Goal: Task Accomplishment & Management: Complete application form

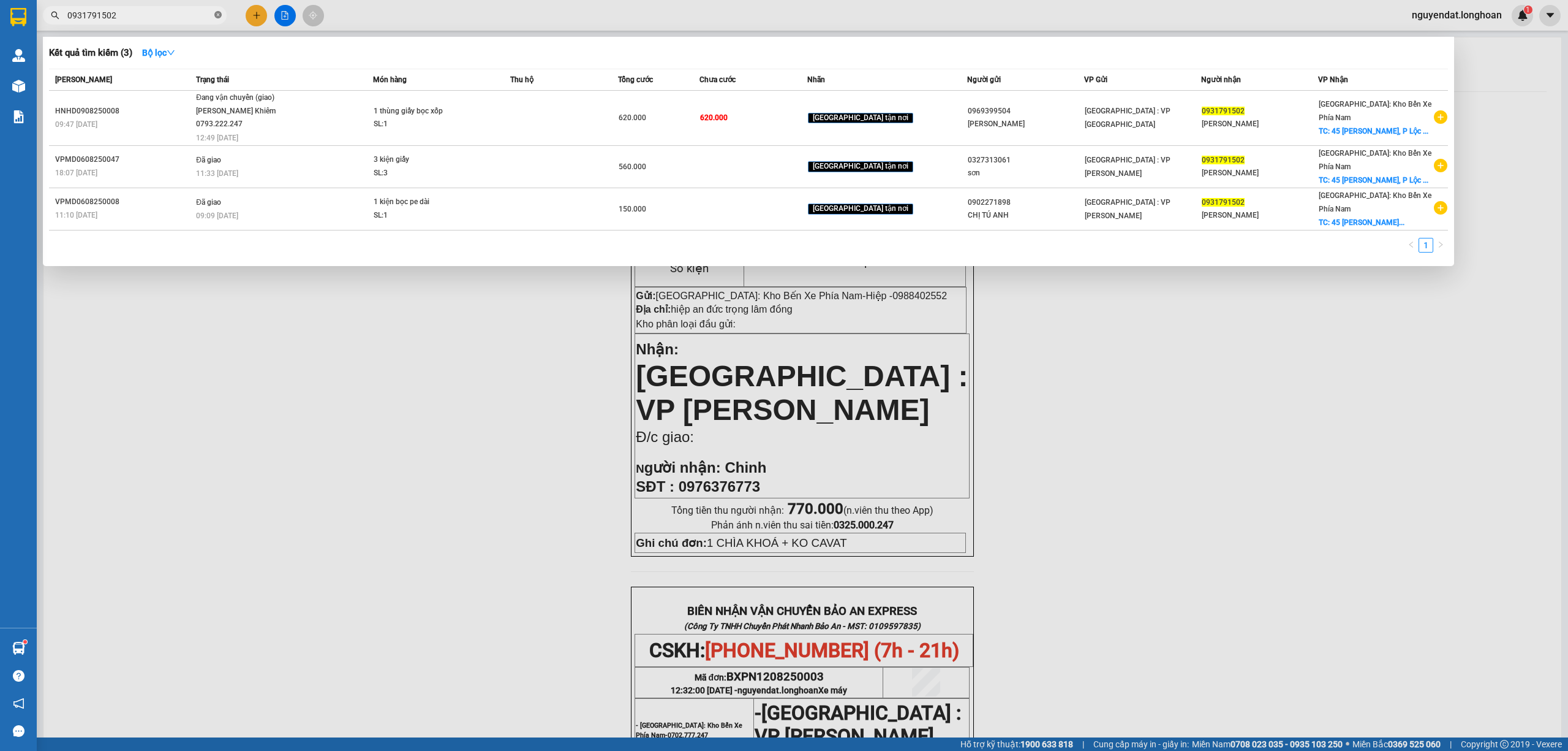
click at [219, 13] on icon "close-circle" at bounding box center [218, 15] width 7 height 7
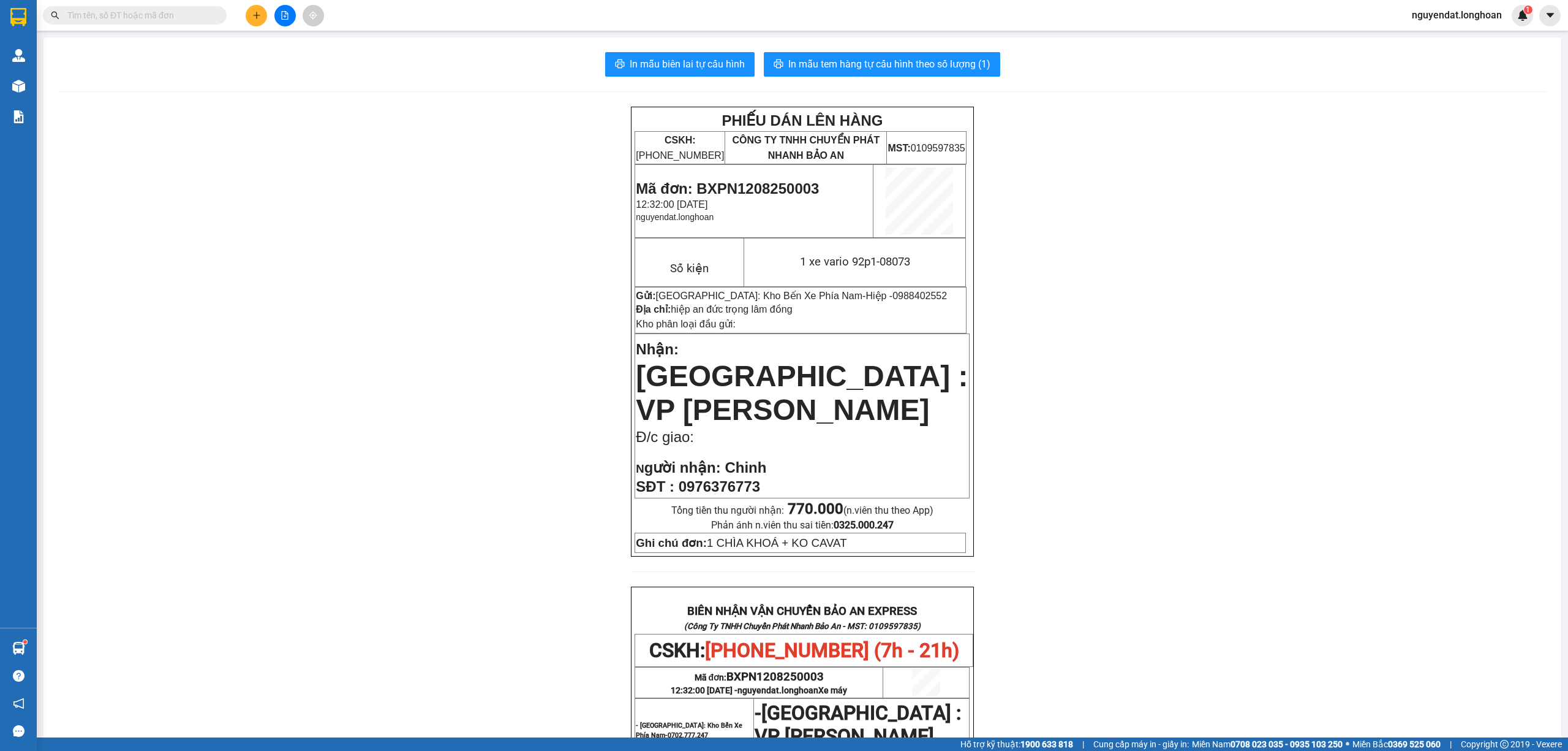
click at [151, 15] on input "text" at bounding box center [140, 16] width 144 height 13
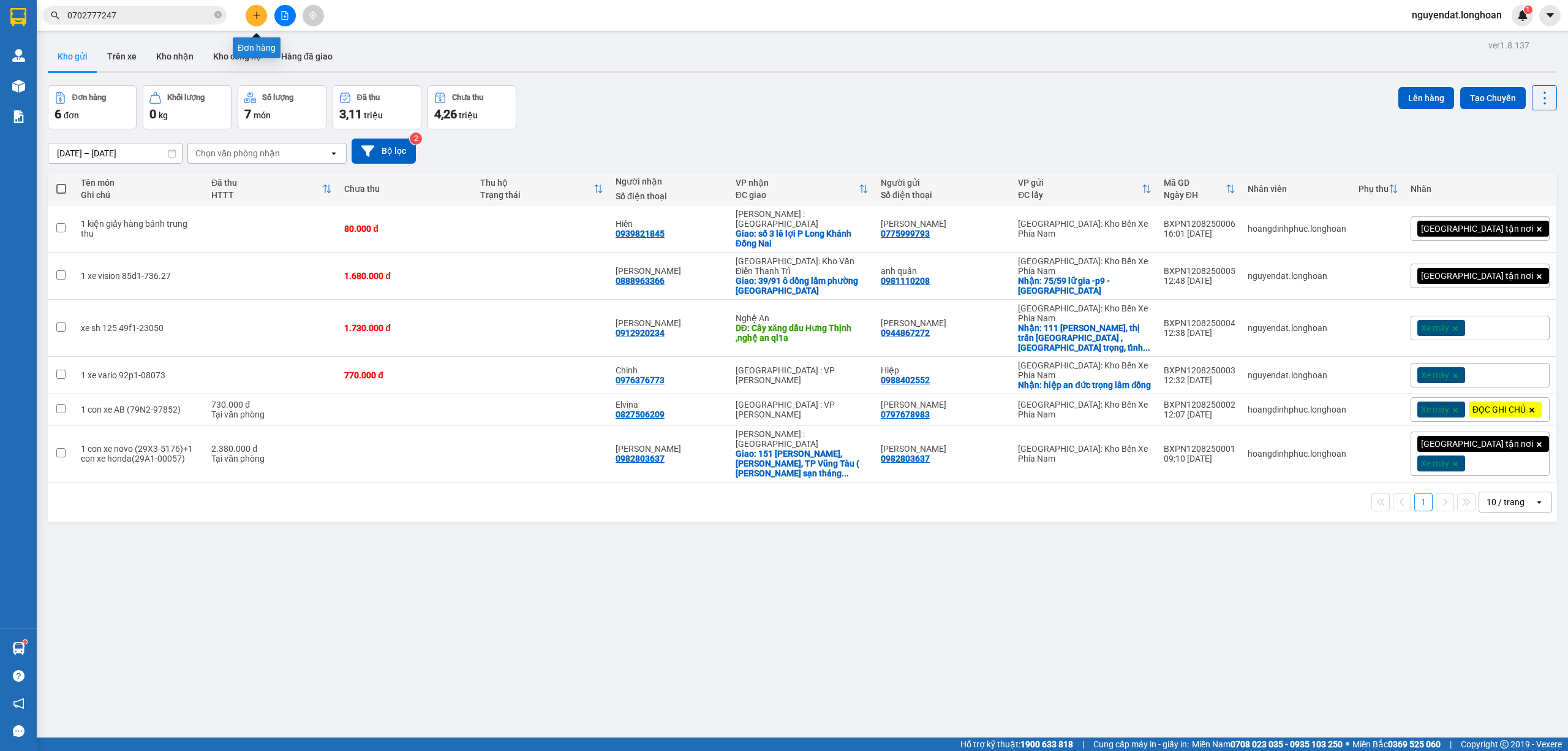
click at [255, 13] on icon "plus" at bounding box center [257, 16] width 9 height 9
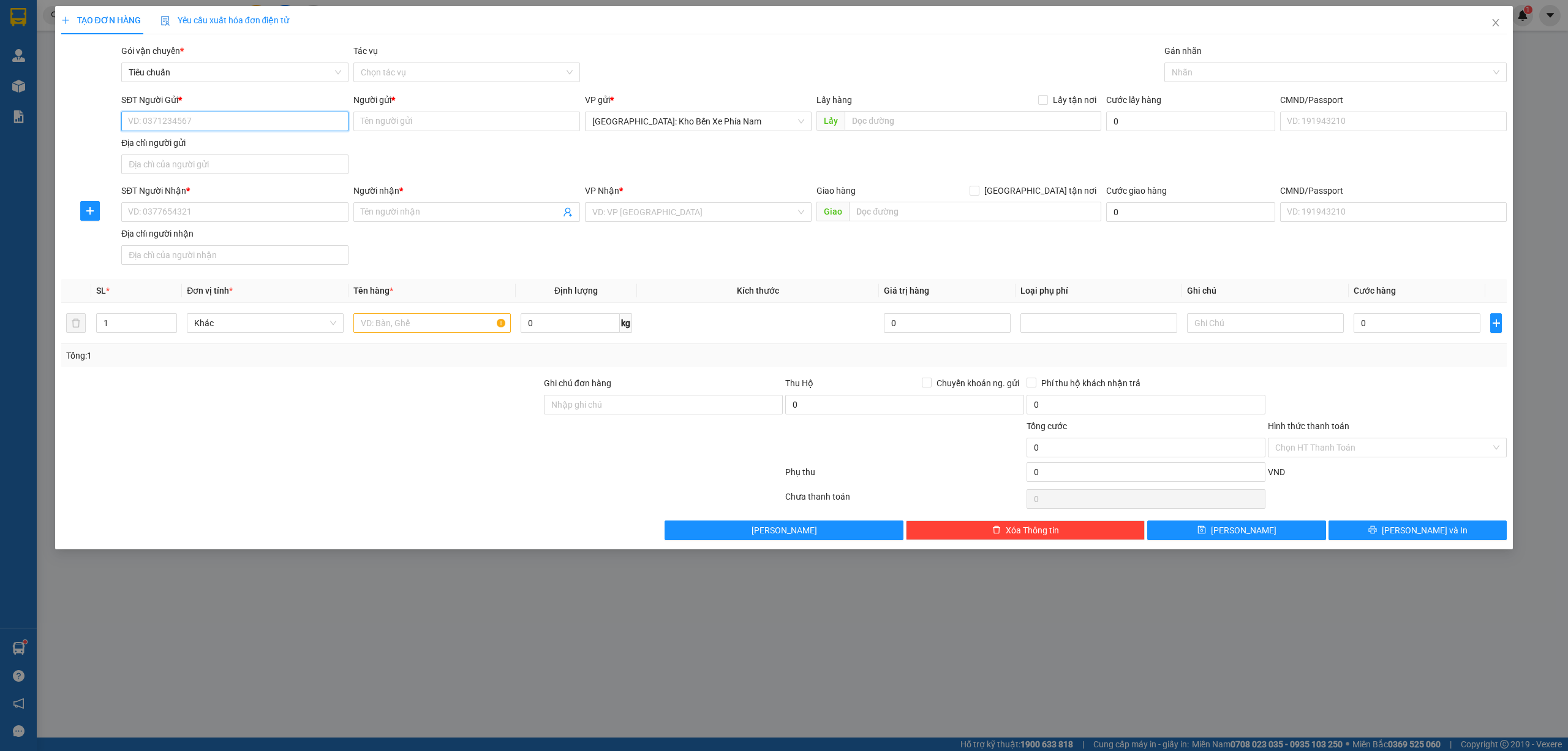
click at [213, 126] on input "SĐT Người Gửi *" at bounding box center [234, 121] width 227 height 19
paste input "0794636301"
type input "0794636301"
click at [420, 119] on input "Người gửi *" at bounding box center [466, 121] width 227 height 19
paste input "[PERSON_NAME]"
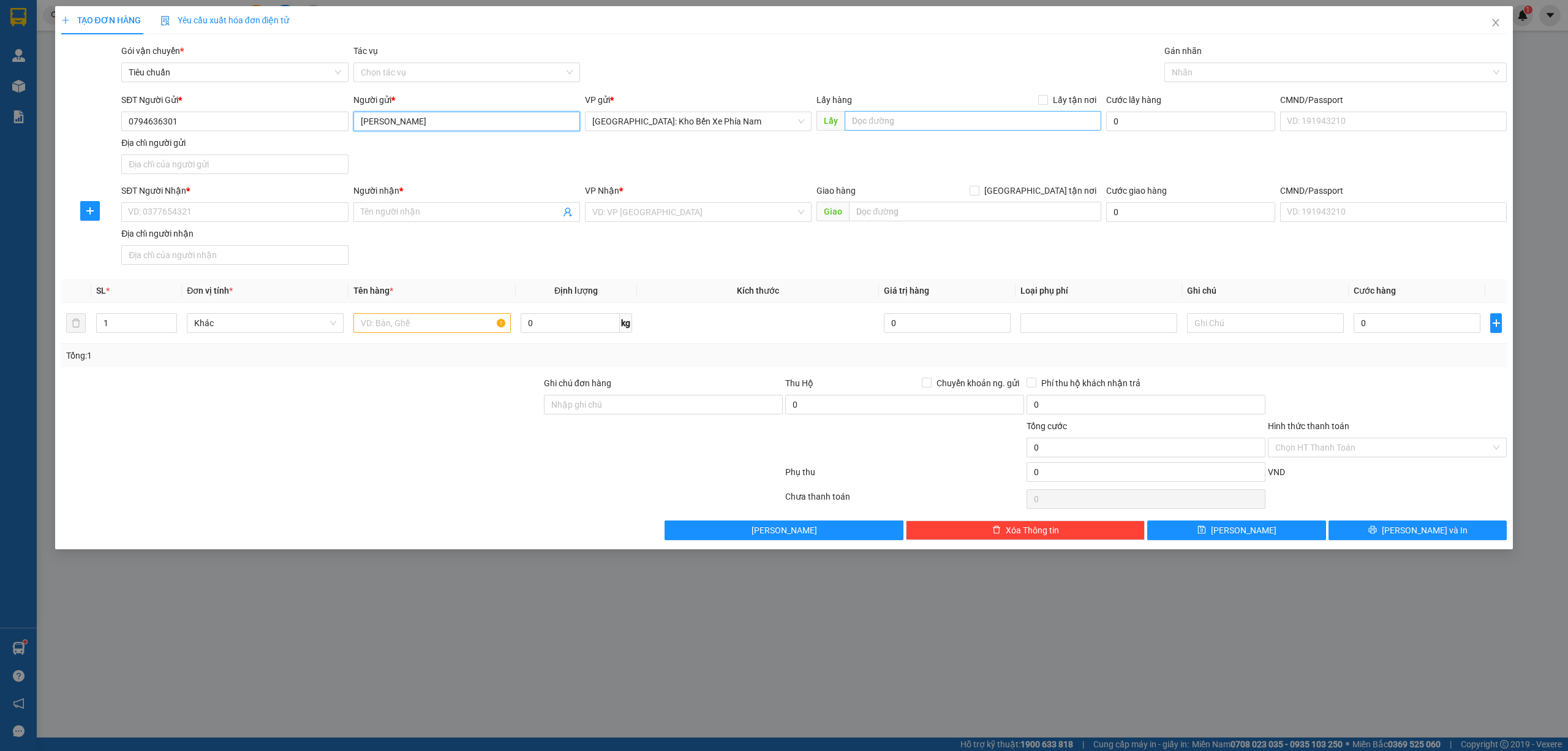
type input "[PERSON_NAME]"
click at [952, 120] on input "text" at bounding box center [973, 121] width 257 height 19
paste input "Đường số 13 giao với 2A kđt hà quang 2, [GEOGRAPHIC_DATA]"
type input "Đường số 13 giao với 2A kđt hà quang 2, [GEOGRAPHIC_DATA]"
click at [1047, 103] on input "Lấy tận nơi" at bounding box center [1043, 100] width 9 height 9
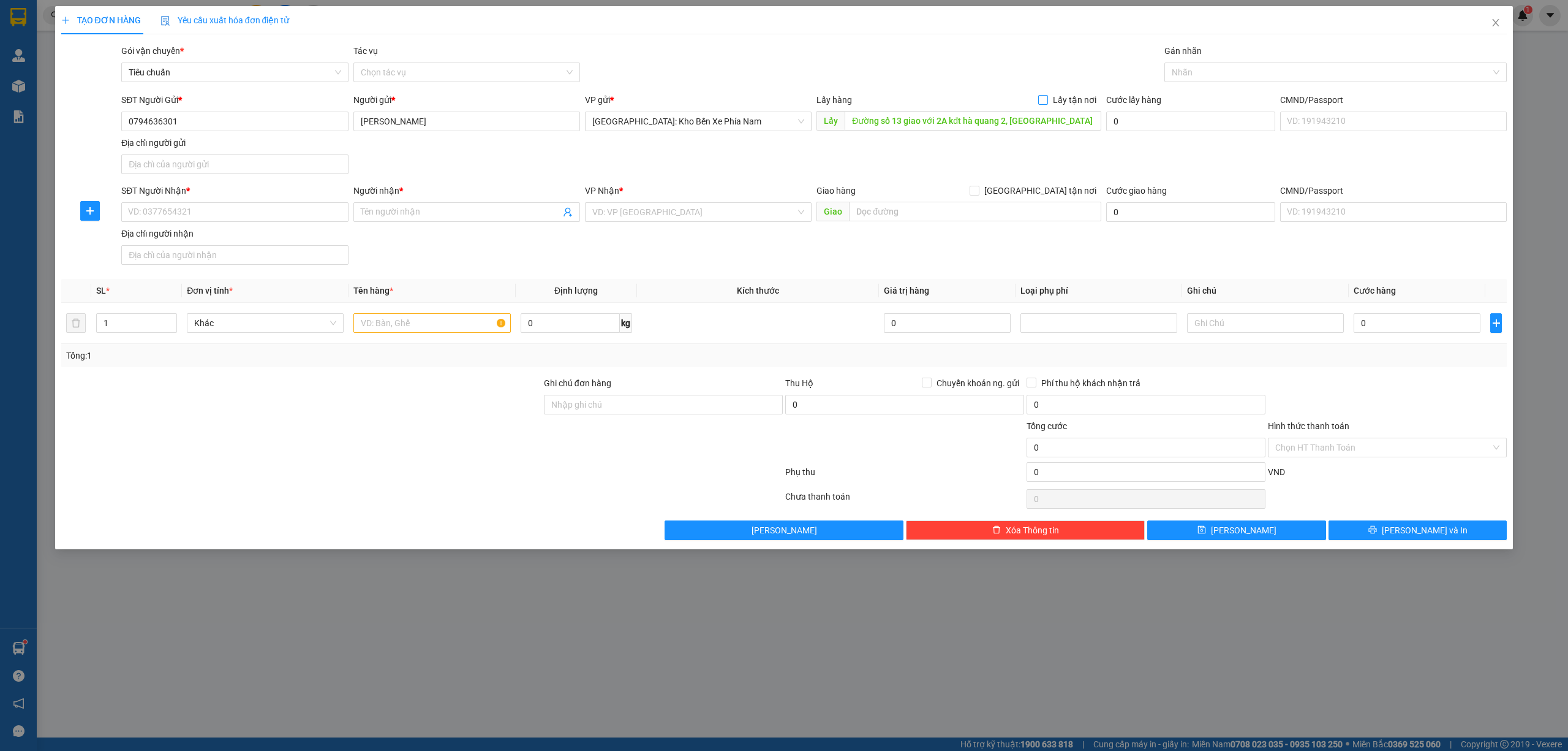
checkbox input "true"
click at [1230, 80] on div "Nhãn" at bounding box center [1335, 72] width 343 height 19
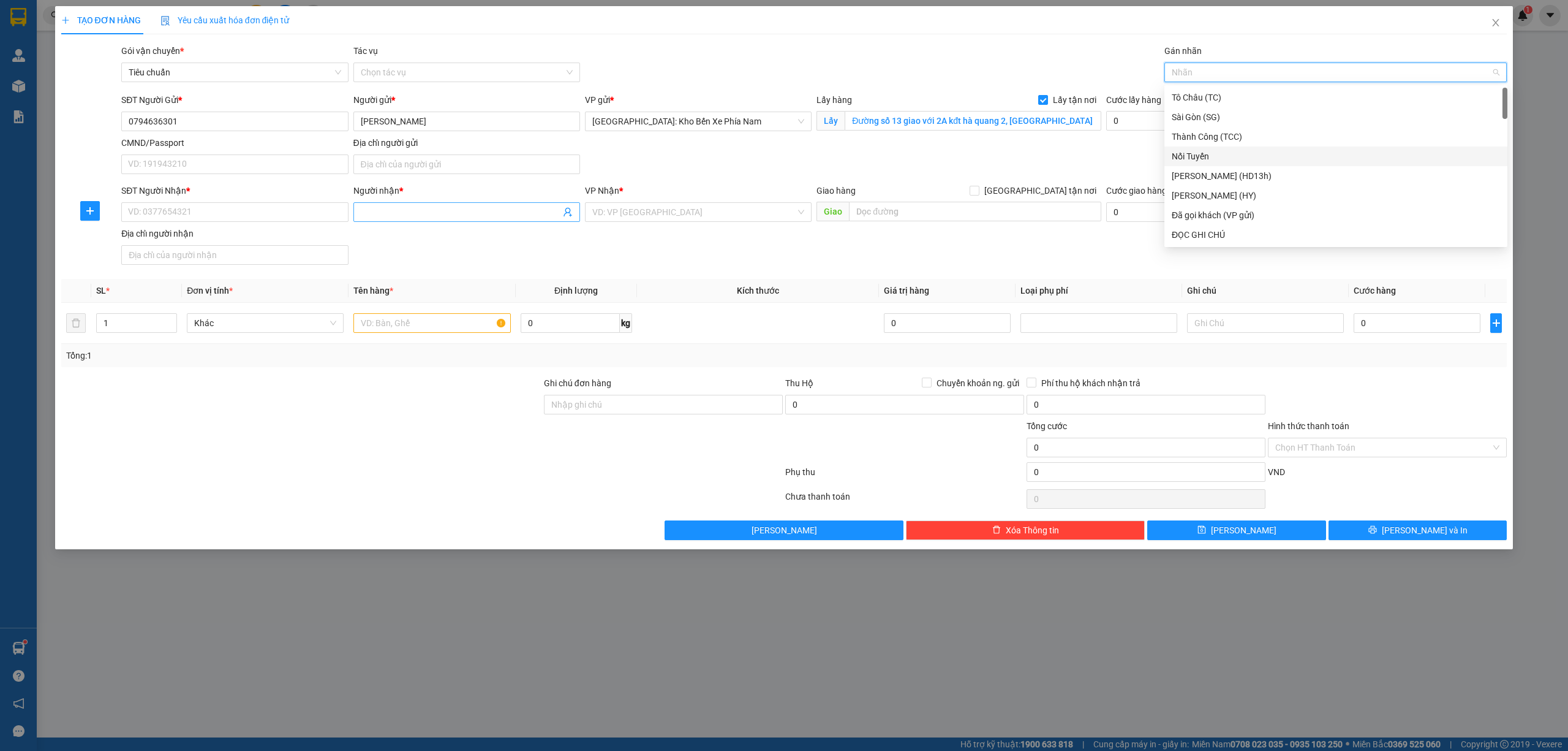
click at [443, 209] on input "Người nhận *" at bounding box center [460, 212] width 199 height 13
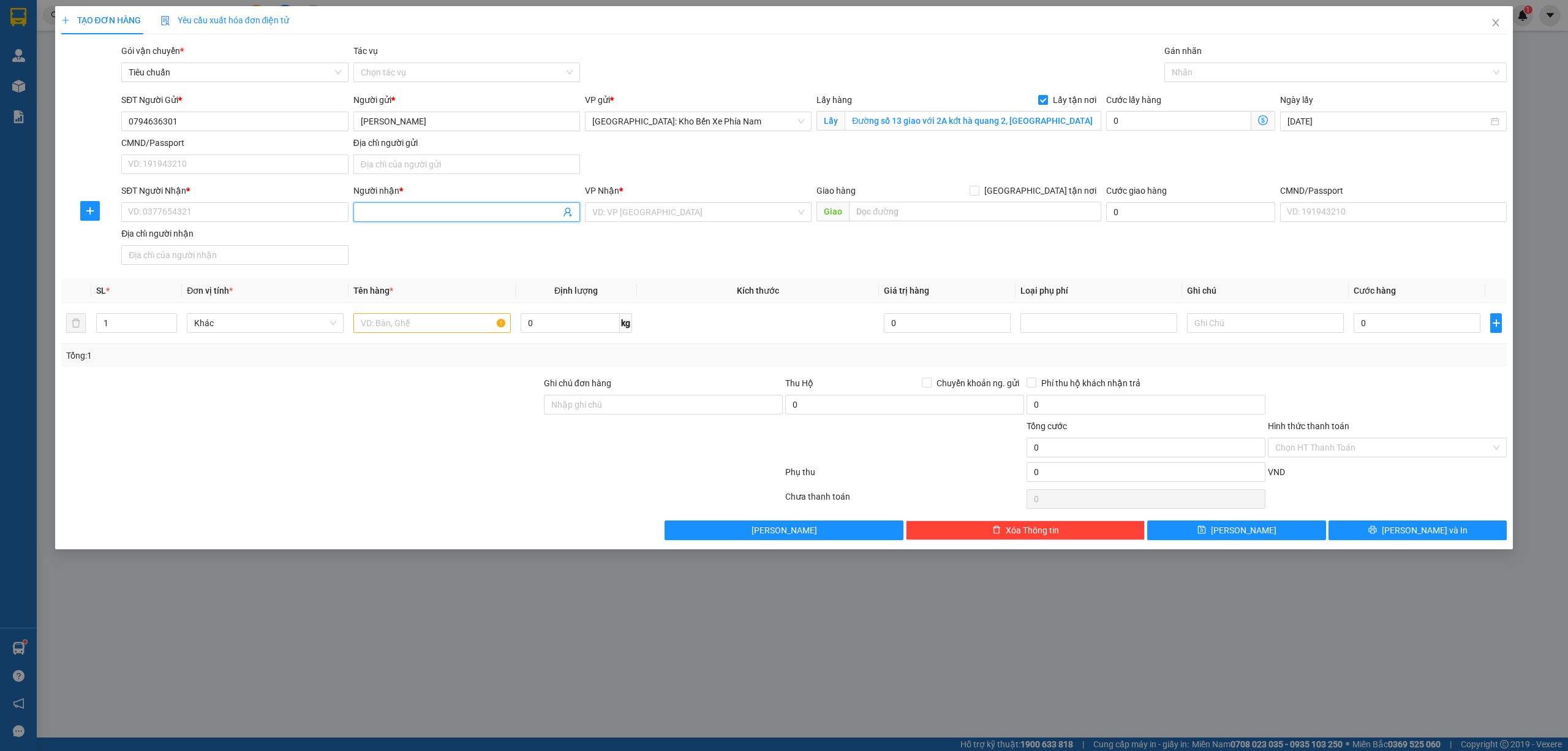
paste input "[PERSON_NAME]"
type input "[PERSON_NAME]"
click at [274, 218] on input "SĐT Người Nhận *" at bounding box center [234, 212] width 227 height 19
paste input "0904424012"
type input "0904424012"
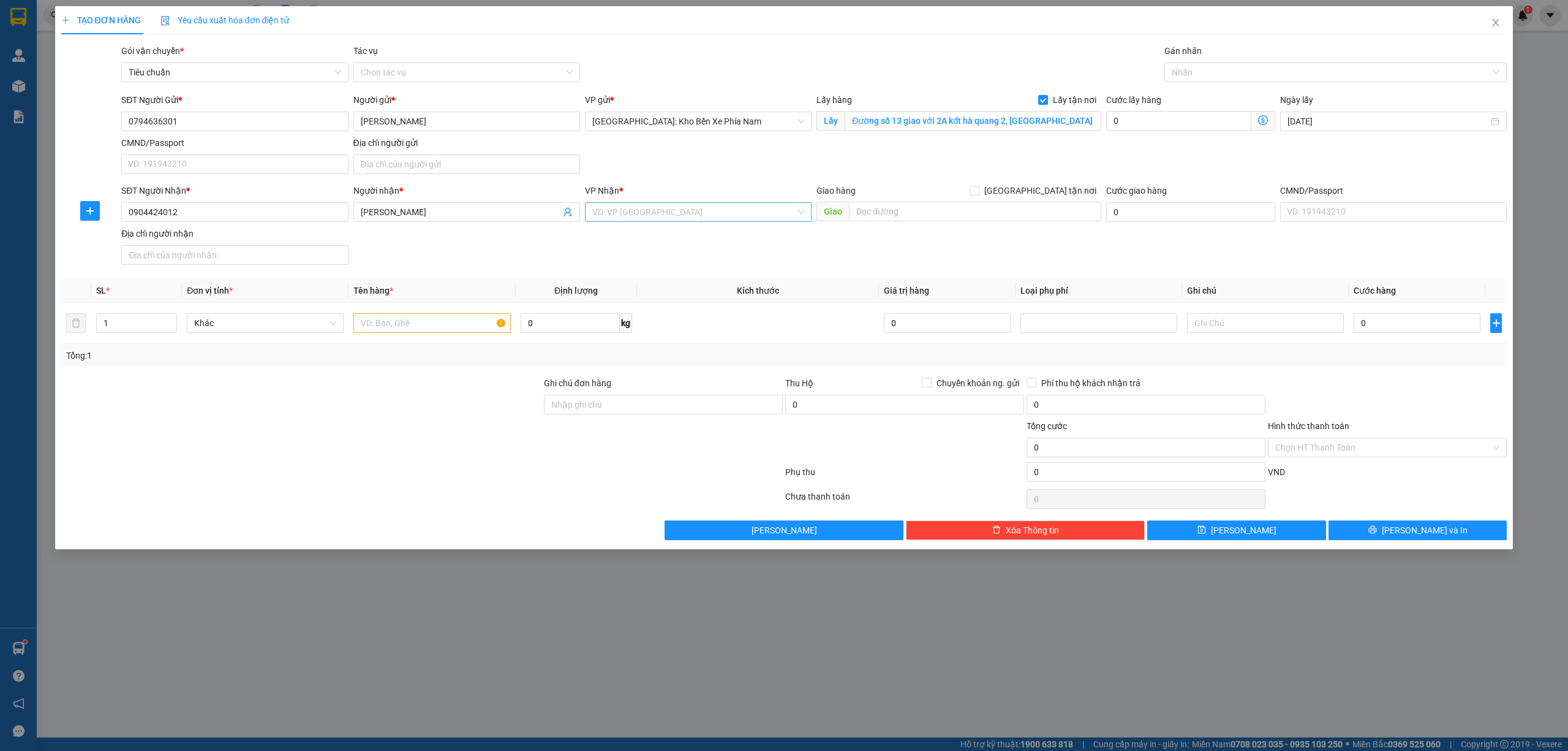
click at [701, 214] on input "search" at bounding box center [693, 212] width 203 height 19
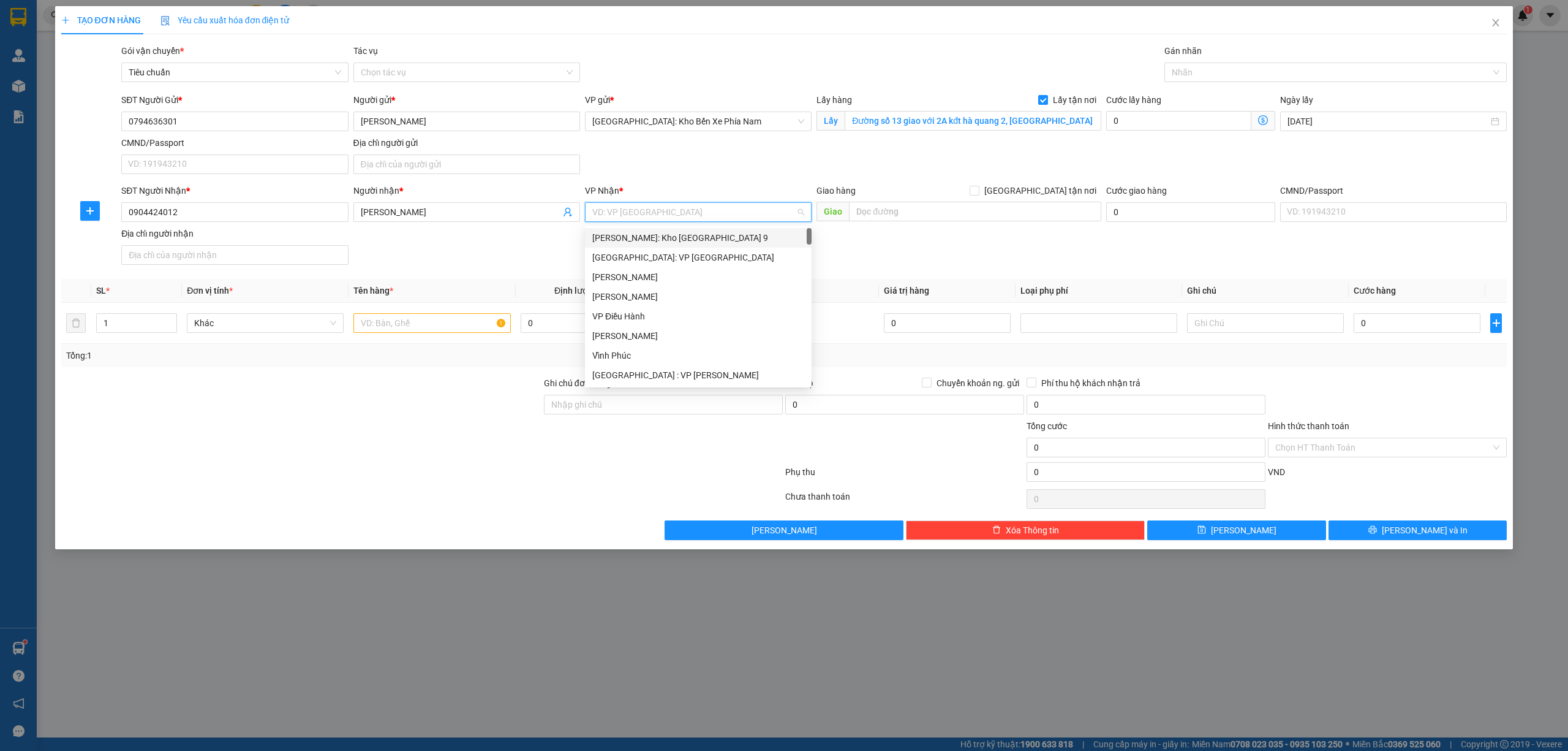
paste input "Số nhà 30 ngách 23 ngõ 89 lạc long quân , [GEOGRAPHIC_DATA], [GEOGRAPHIC_DATA]"
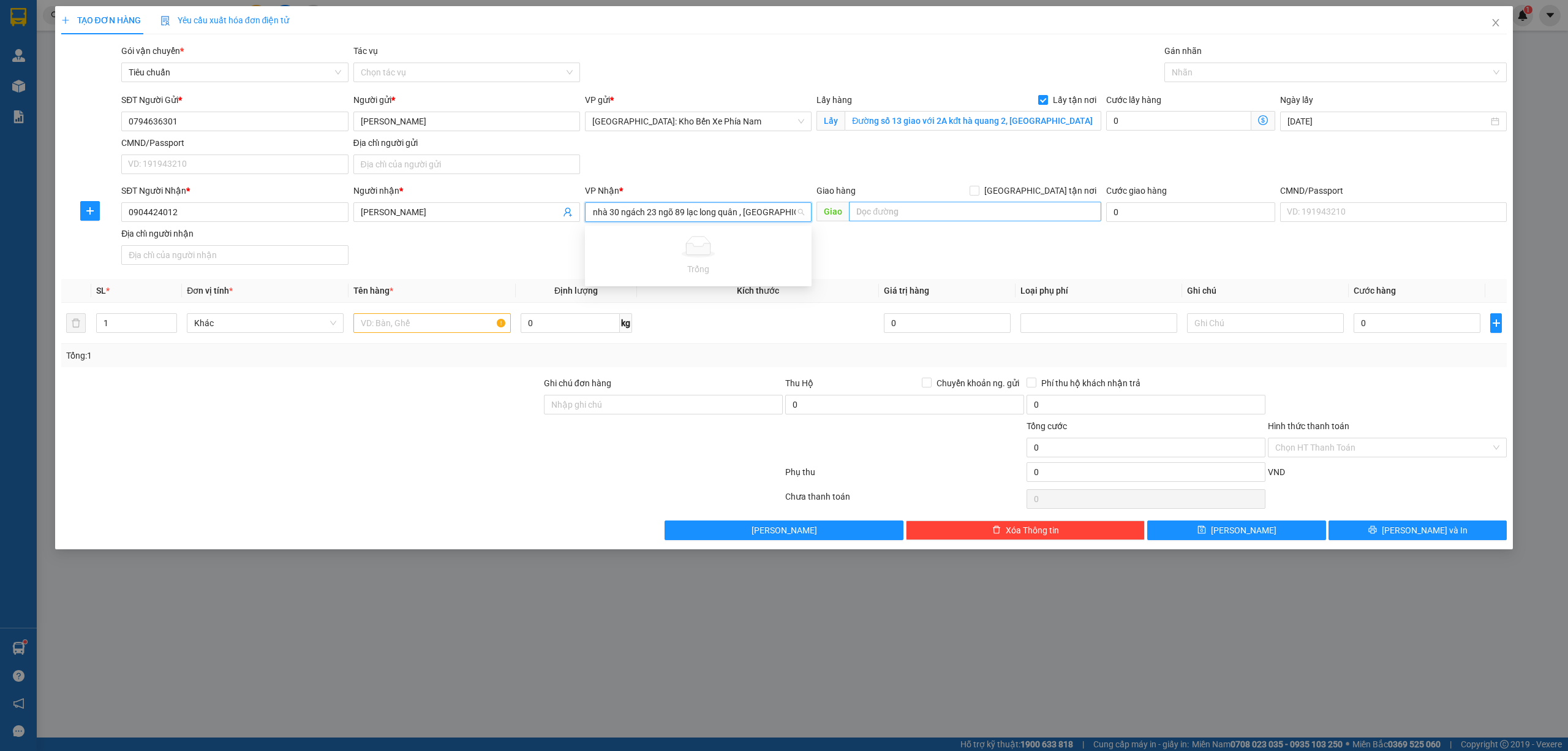
type input "Số nhà 30 ngách 23 ngõ 89 lạc long quân , [GEOGRAPHIC_DATA], [GEOGRAPHIC_DATA]"
click at [917, 208] on input "text" at bounding box center [974, 211] width 252 height 19
paste input "Số nhà 30 ngách 23 ngõ 89 lạc long quân , [GEOGRAPHIC_DATA], [GEOGRAPHIC_DATA]"
type input "Số nhà 30 ngách 23 ngõ 89 lạc long quân , [GEOGRAPHIC_DATA], [GEOGRAPHIC_DATA]"
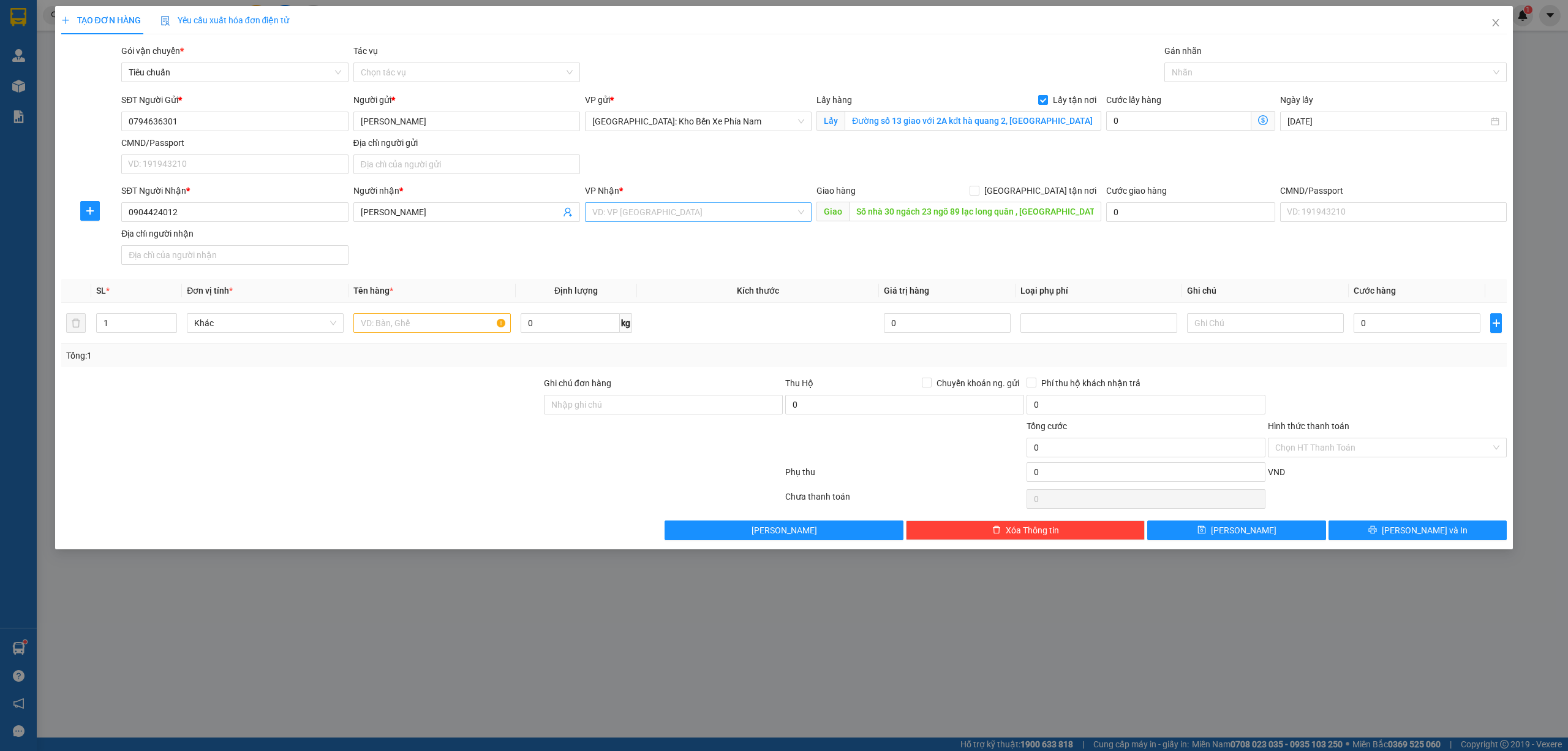
click at [760, 214] on input "search" at bounding box center [693, 212] width 203 height 19
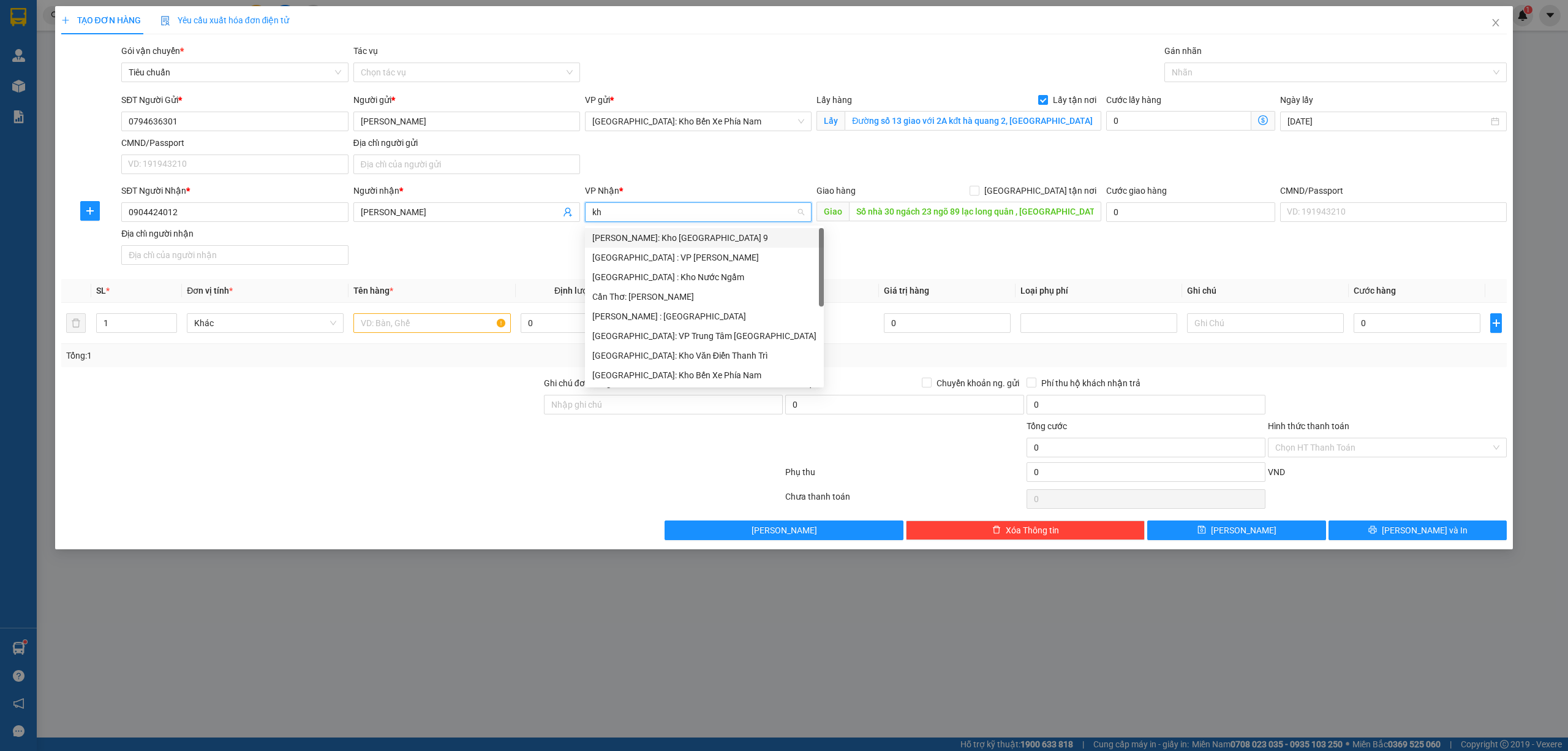
type input "kho"
click at [713, 312] on div "[GEOGRAPHIC_DATA]: Kho Văn Điển Thanh Trì" at bounding box center [698, 316] width 212 height 13
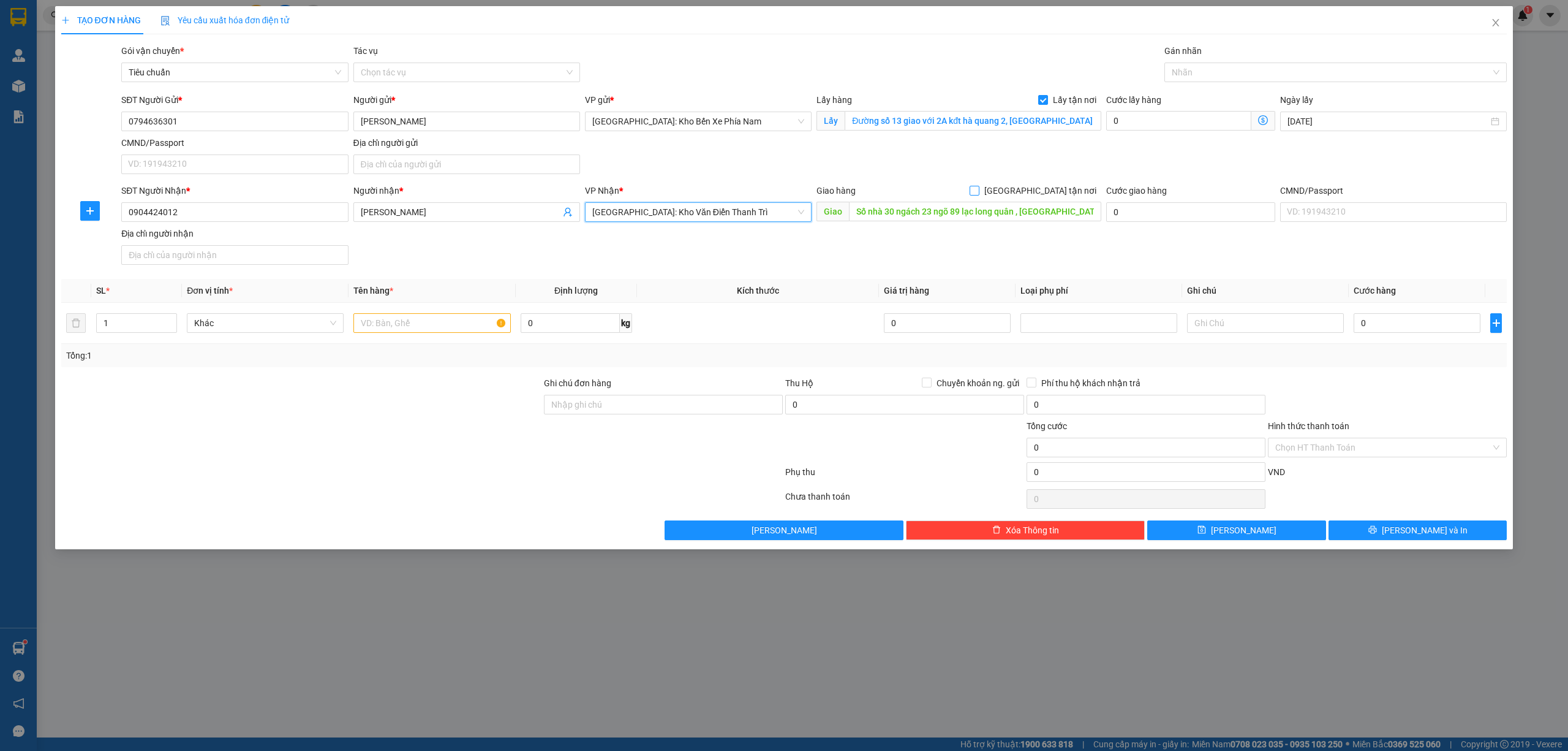
click at [978, 188] on input "[GEOGRAPHIC_DATA] tận nơi" at bounding box center [974, 191] width 9 height 9
checkbox input "true"
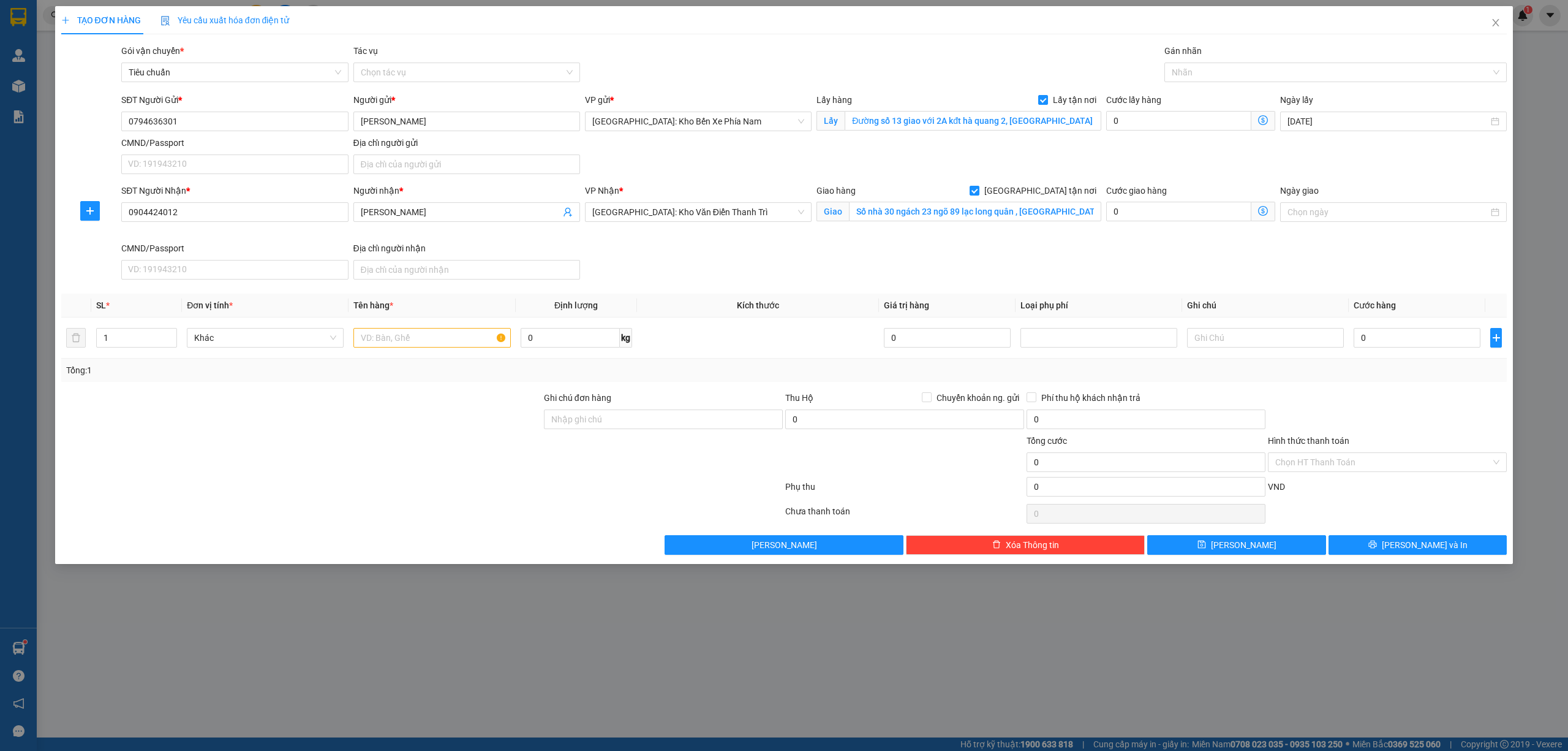
click at [1236, 60] on div "Gán nhãn" at bounding box center [1335, 53] width 343 height 19
click at [1224, 69] on div at bounding box center [1329, 72] width 324 height 15
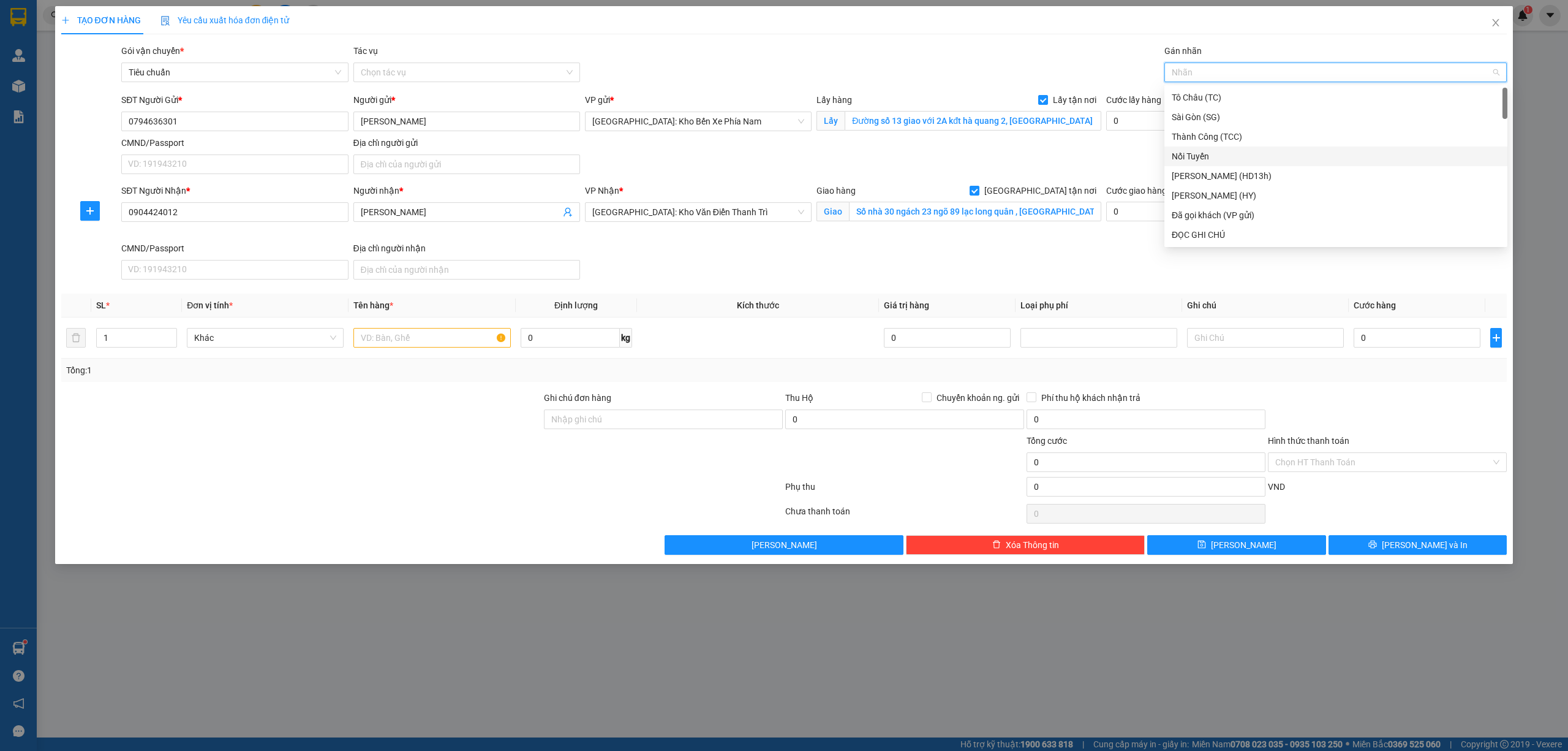
type input "g"
click at [1198, 237] on div "[GEOGRAPHIC_DATA] tận nơi" at bounding box center [1335, 234] width 328 height 13
click at [405, 346] on input "text" at bounding box center [431, 338] width 157 height 19
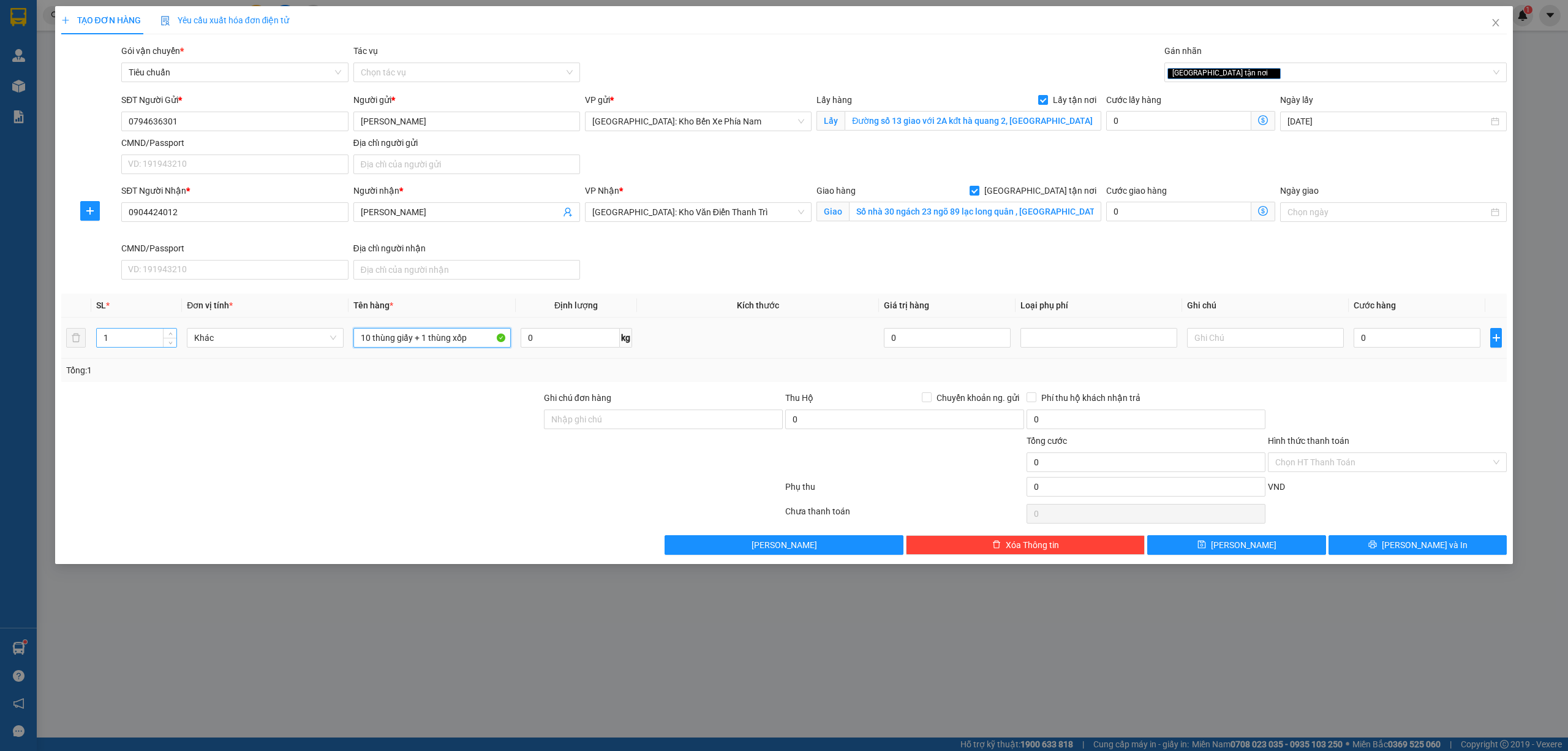
type input "10 thùng giấy + 1 thùng xốp"
click at [126, 342] on input "1" at bounding box center [136, 337] width 80 height 19
type input "11"
drag, startPoint x: 719, startPoint y: 423, endPoint x: 706, endPoint y: 397, distance: 29.1
click at [719, 423] on input "Ghi chú đơn hàng" at bounding box center [663, 419] width 239 height 19
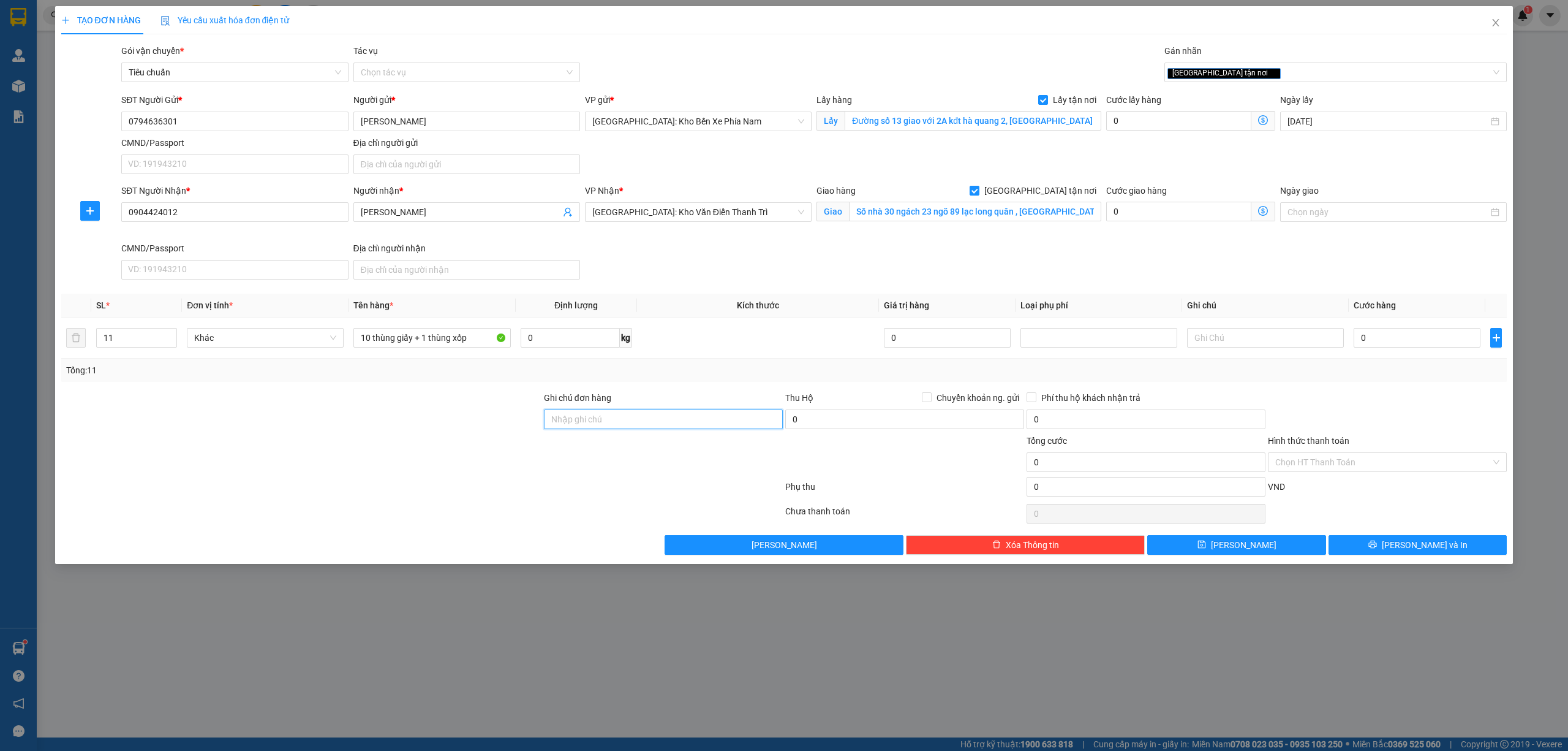
type input "nhận theo kiện,giao nguyên kiện,hư vỡ không chịu trách nhiệm"
click at [1409, 346] on input "0" at bounding box center [1417, 338] width 126 height 19
type input "1"
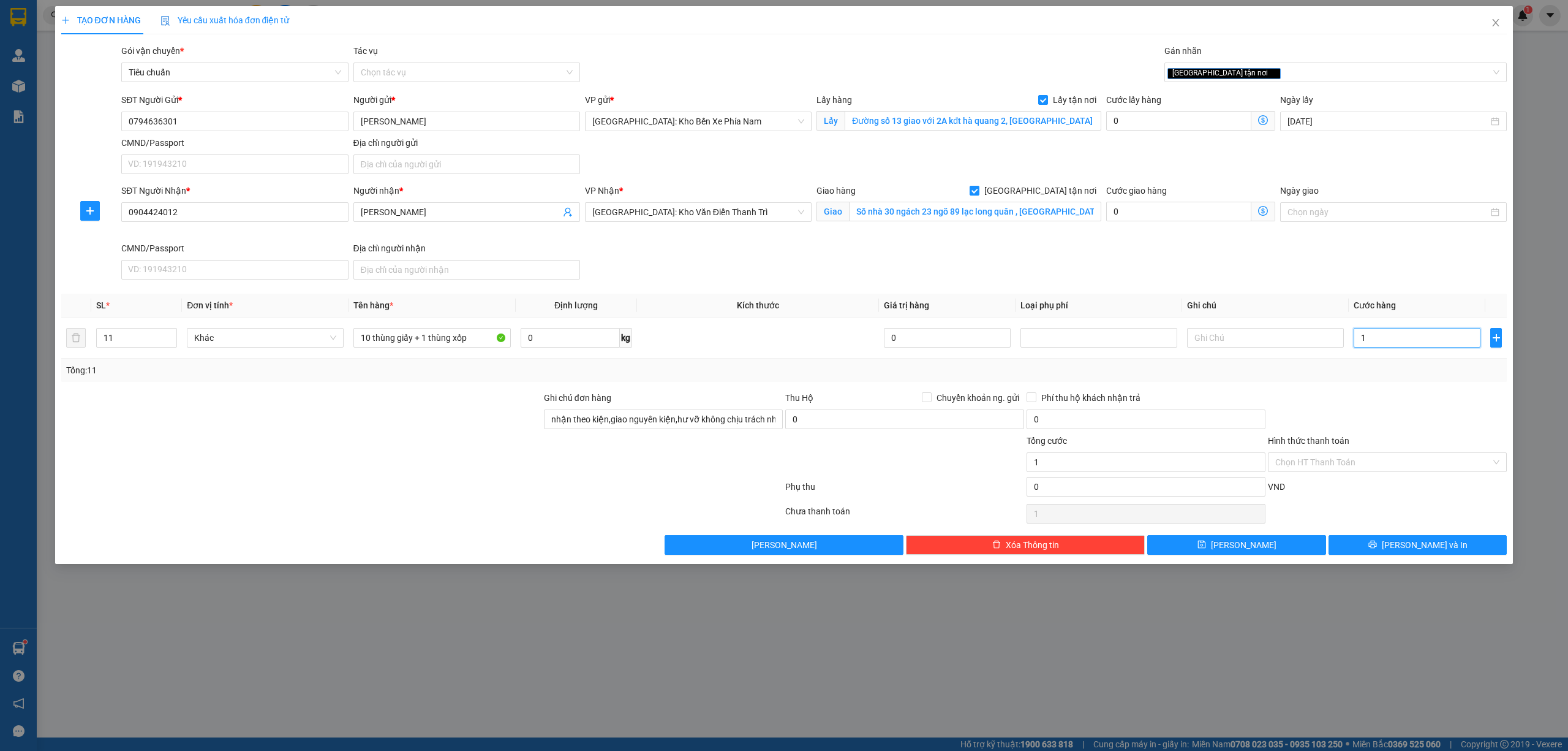
type input "10"
type input "108"
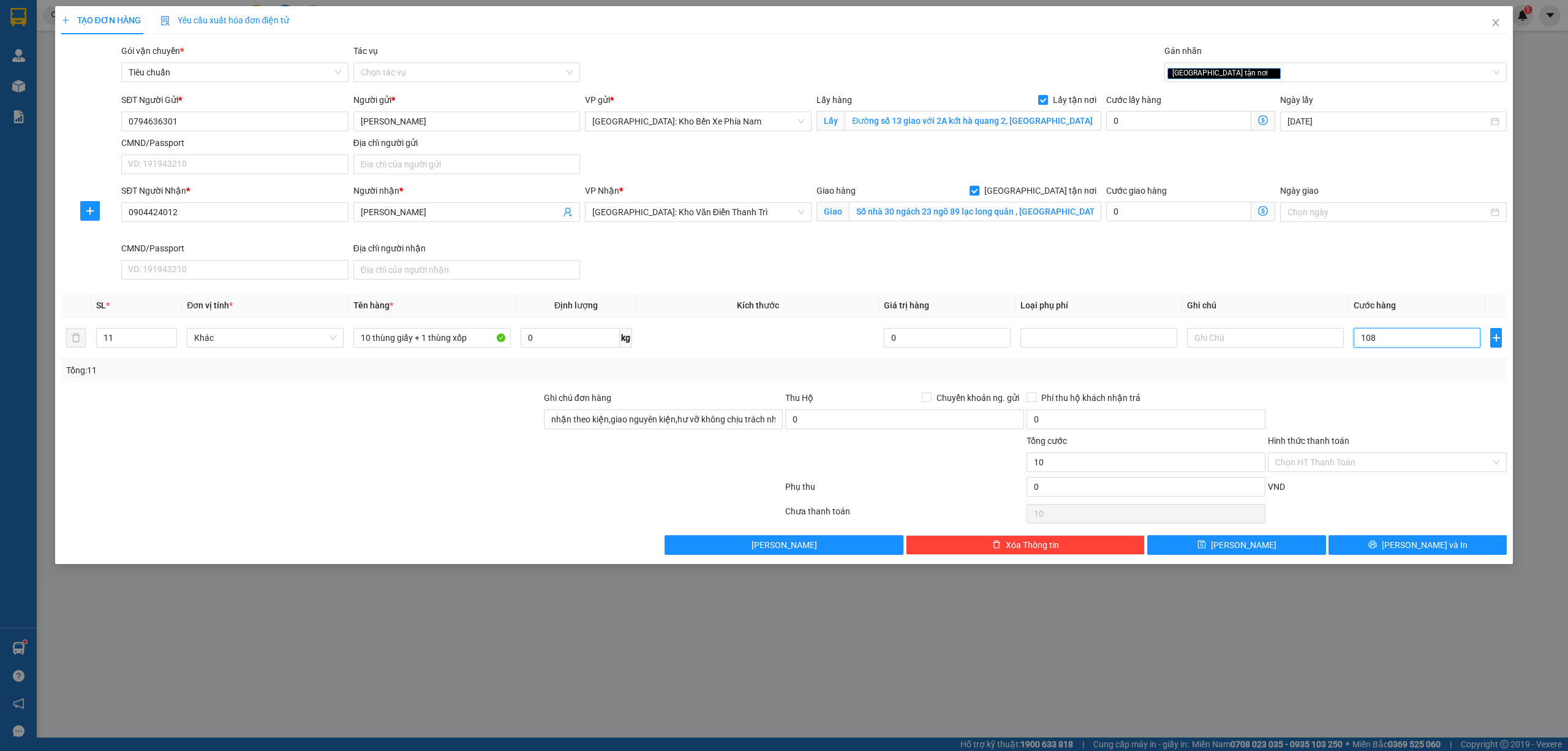
type input "108"
type input "1.080"
type input "10.800"
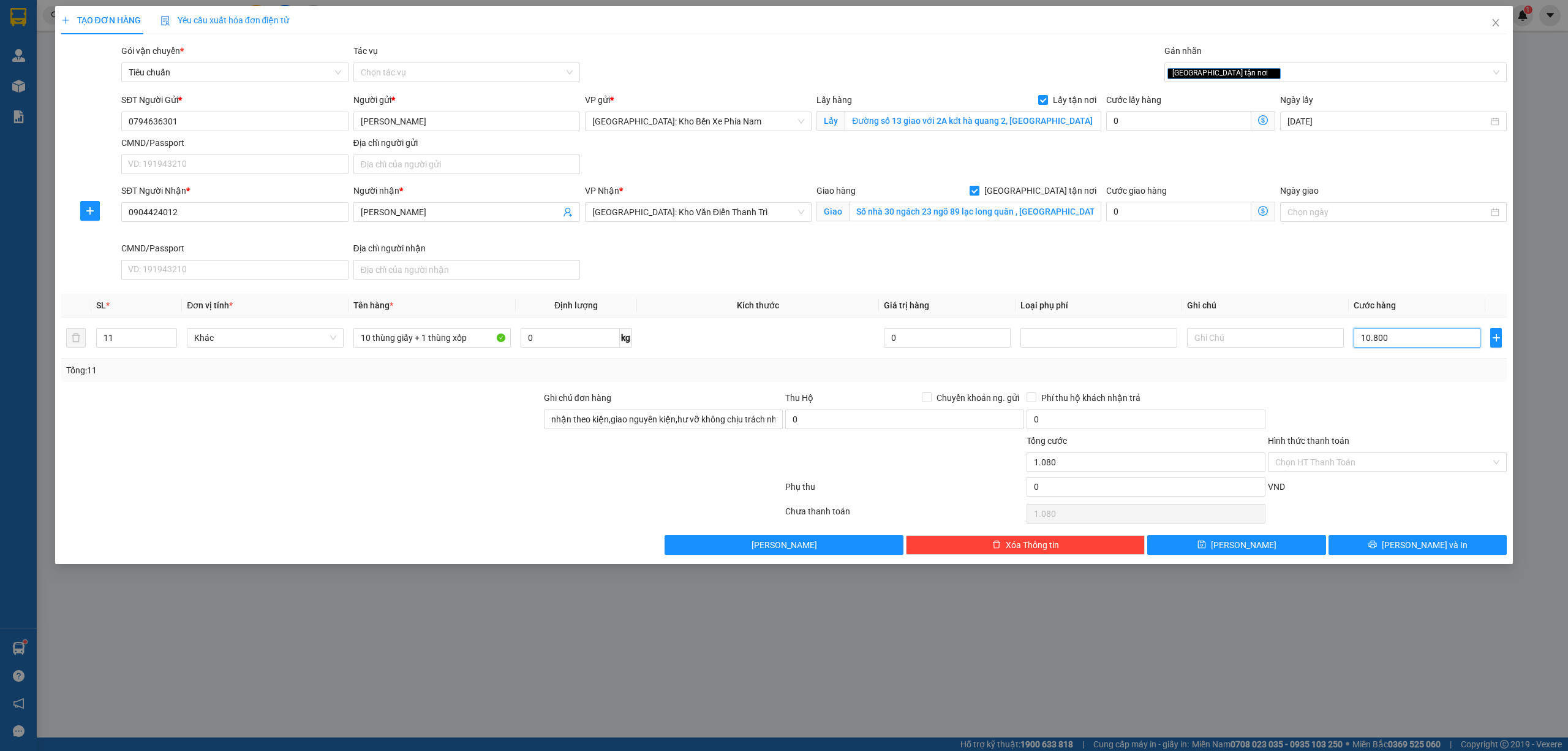
type input "10.800"
type input "108.000"
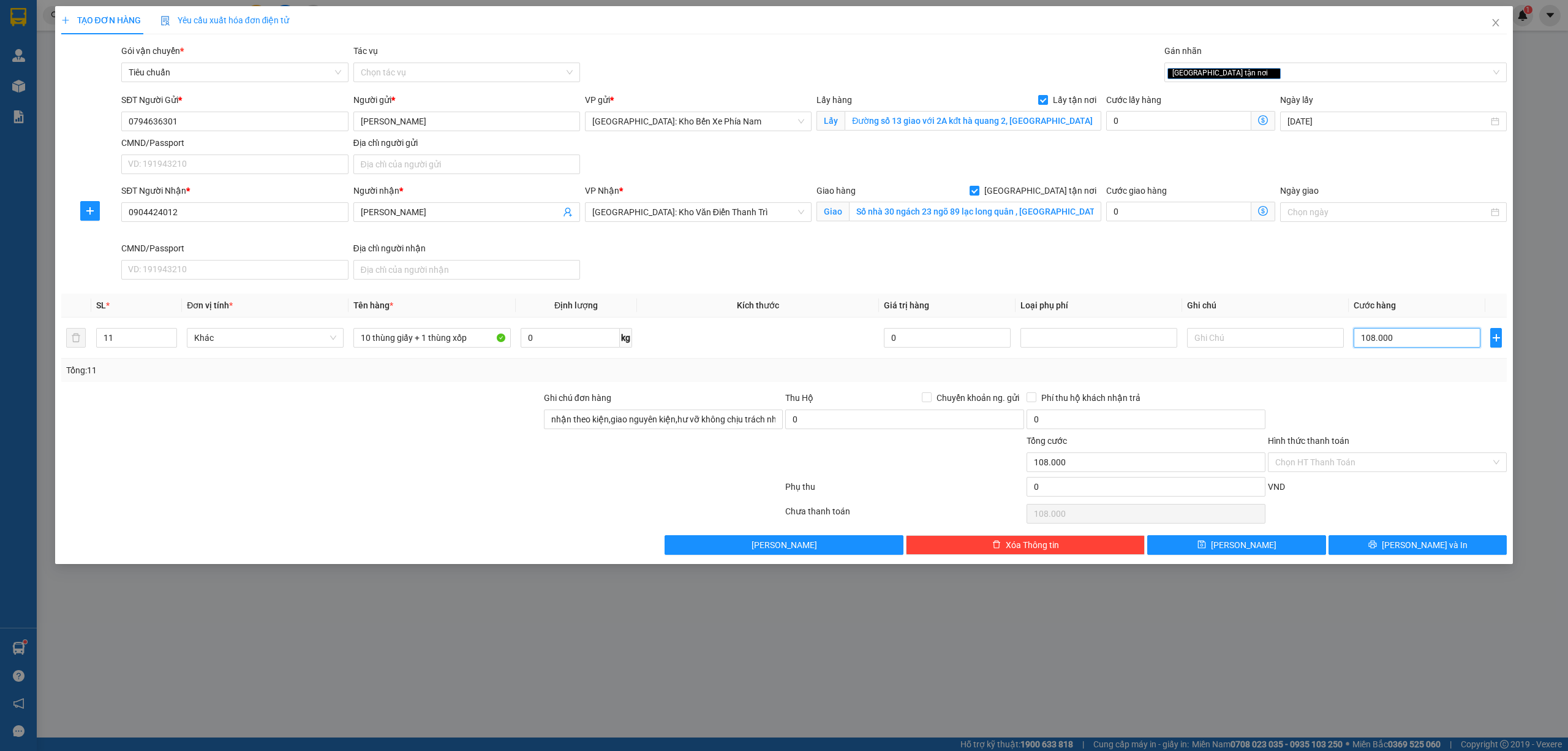
type input "1.080.000"
click at [1160, 124] on input "0" at bounding box center [1178, 121] width 145 height 19
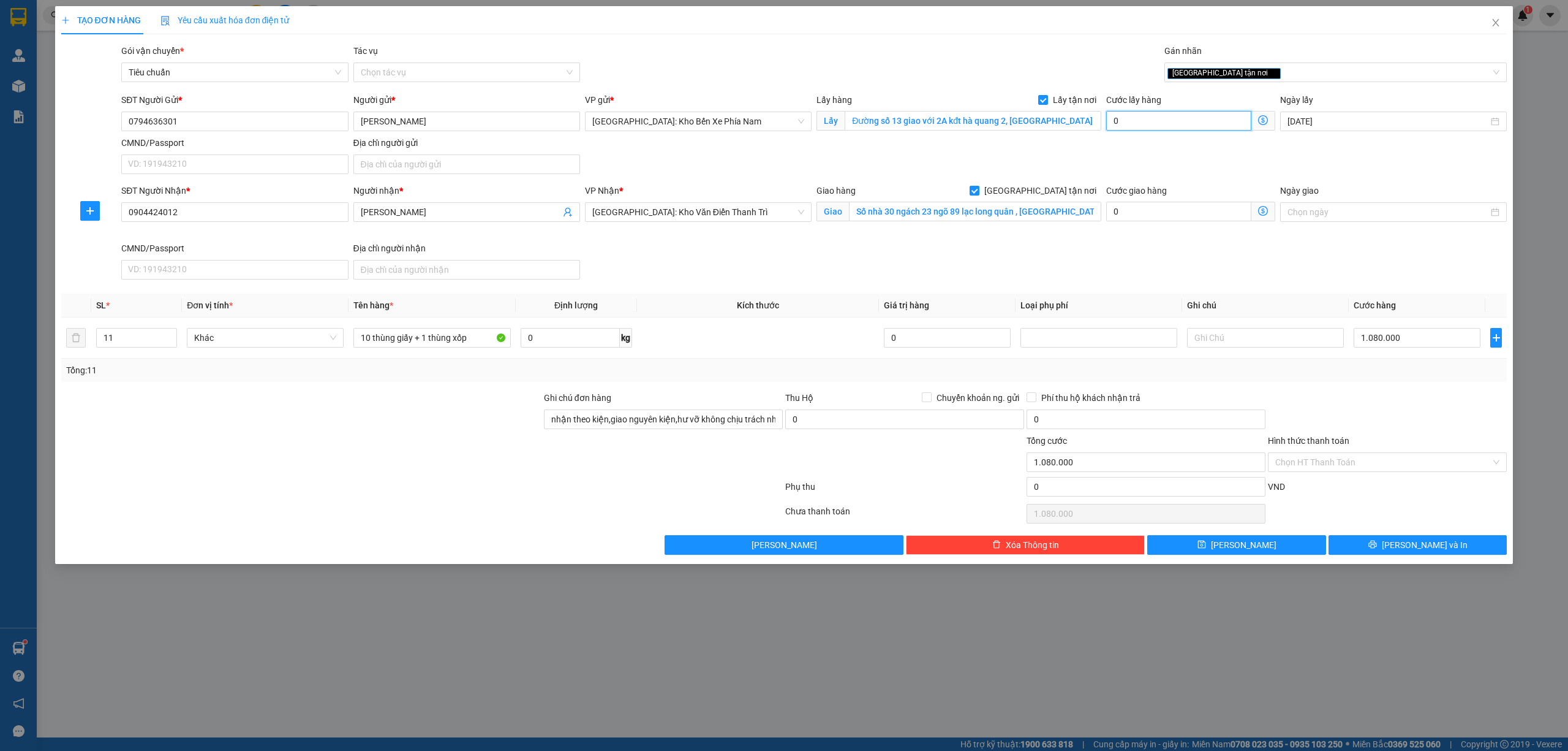
type input "1"
type input "1.080.001"
type input "1.080.015"
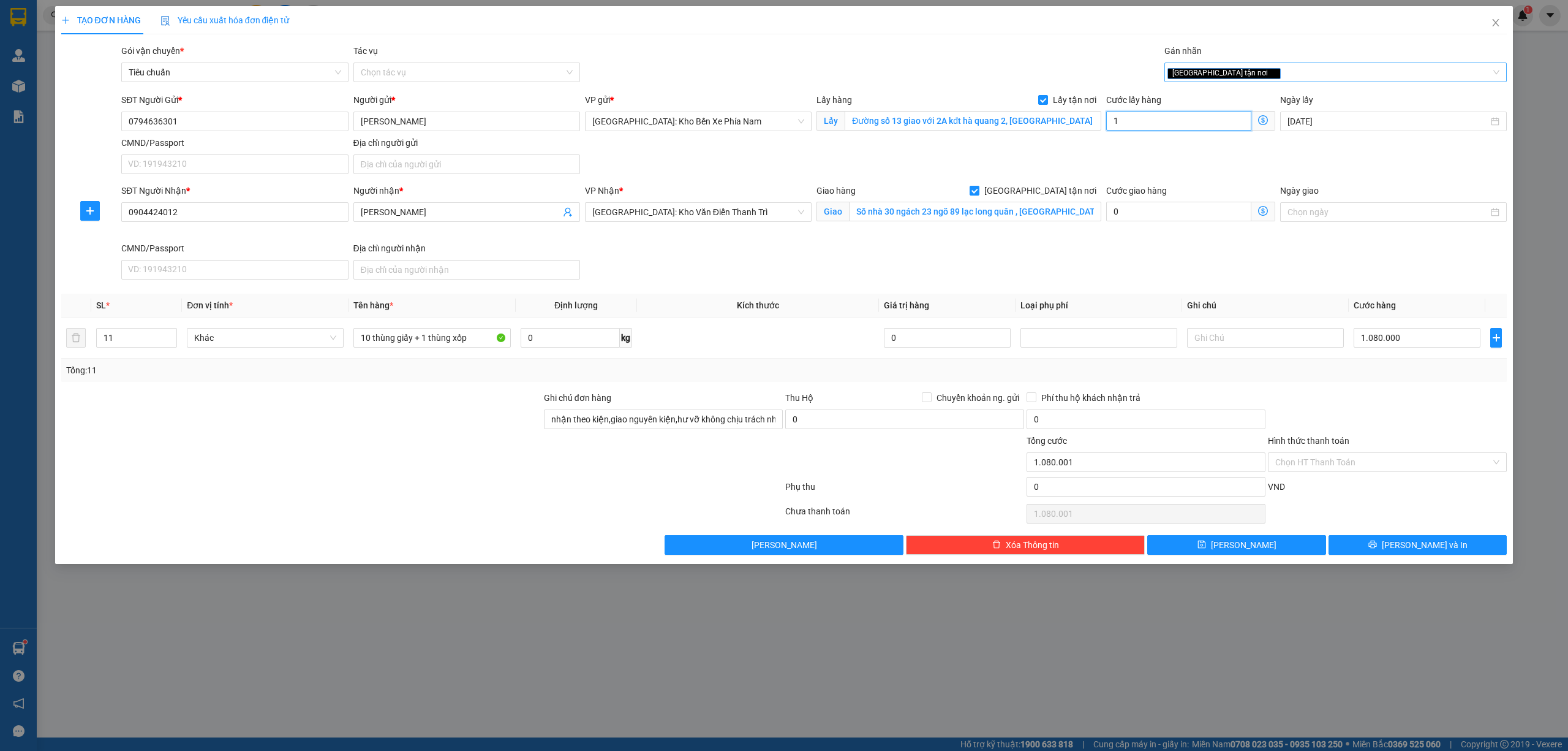
type input "15"
type input "1.080.150"
type input "150"
type input "1.081.500"
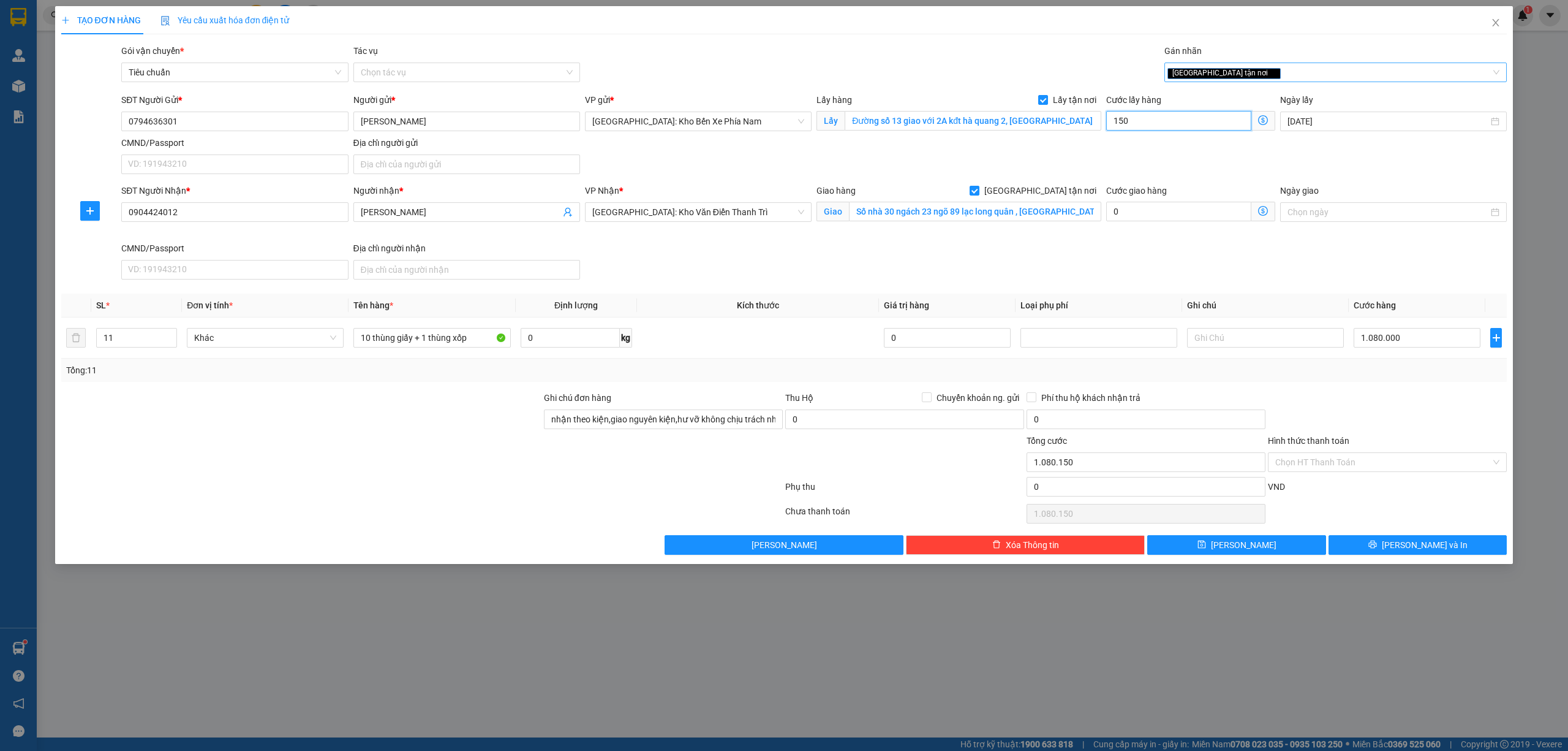
type input "1.081.500"
type input "15.000"
type input "1.095.000"
type input "1.230.000"
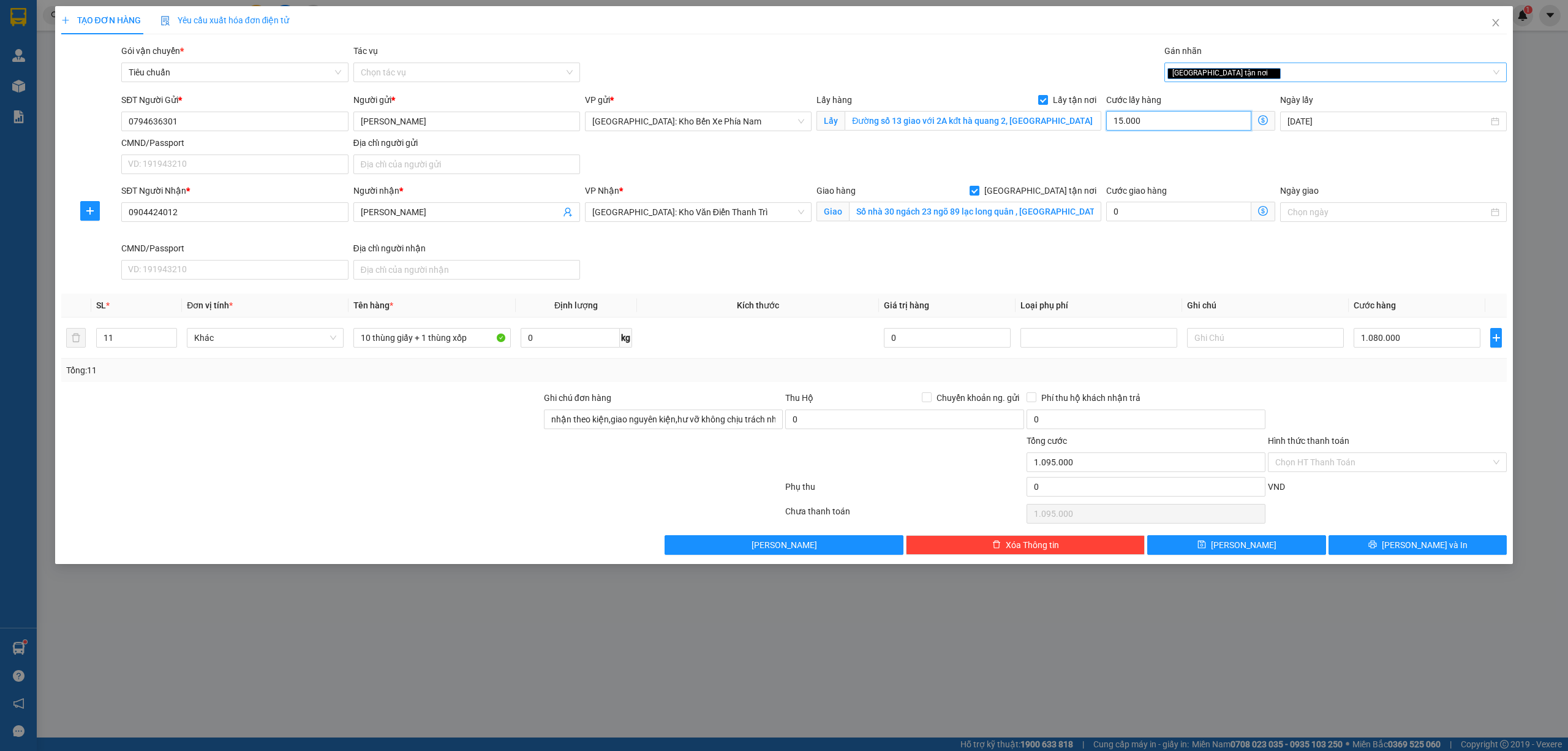
type input "1.230.000"
type input "150.000"
drag, startPoint x: 144, startPoint y: 211, endPoint x: 126, endPoint y: 226, distance: 23.4
click at [71, 214] on div "SĐT Người Nhận * 0904424012 0904424012 Người nhận * [PERSON_NAME] tiến hùng VP …" at bounding box center [784, 234] width 1448 height 100
click at [1439, 543] on span "[PERSON_NAME] và In" at bounding box center [1424, 545] width 86 height 13
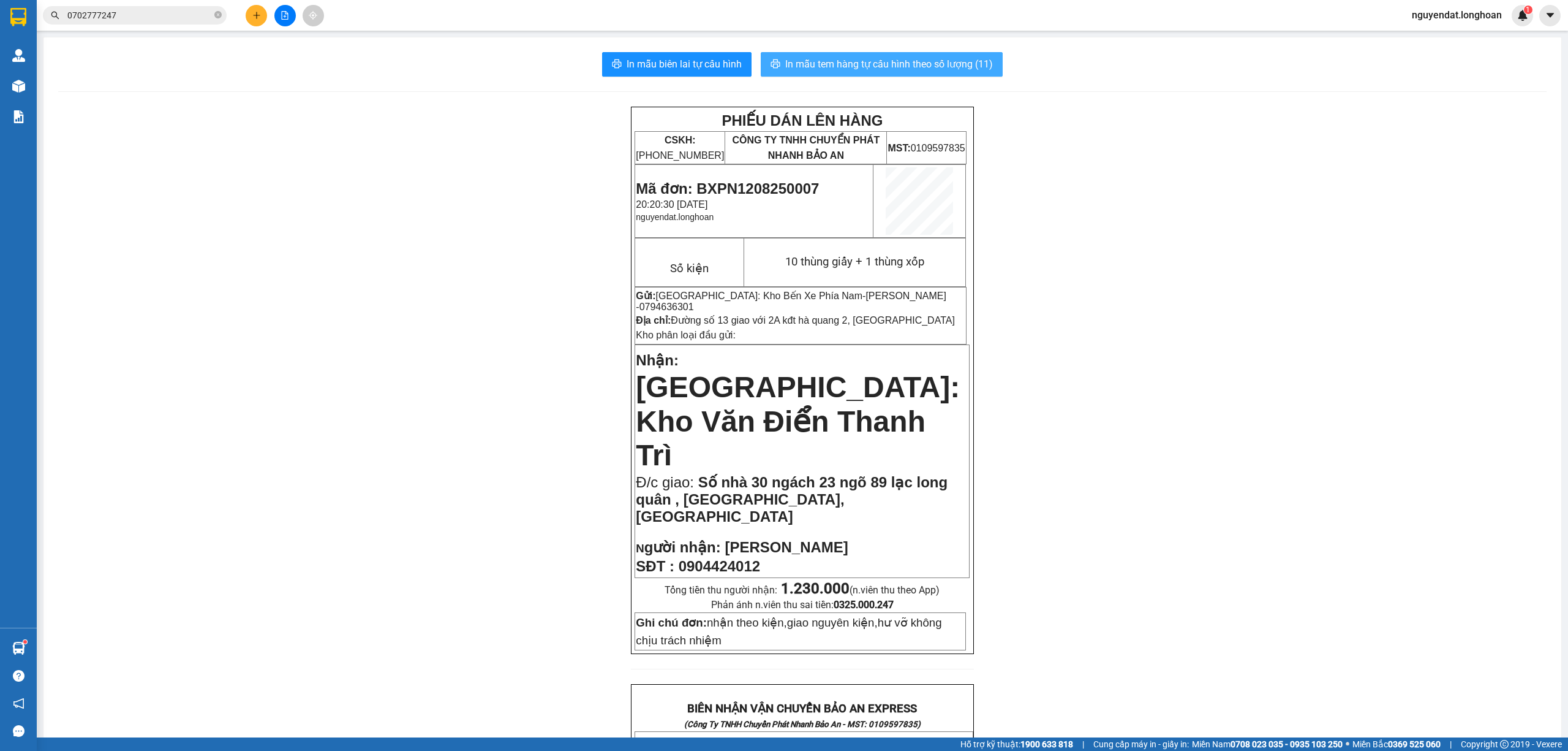
click at [944, 68] on span "In mẫu tem hàng tự cấu hình theo số lượng (11)" at bounding box center [889, 64] width 208 height 16
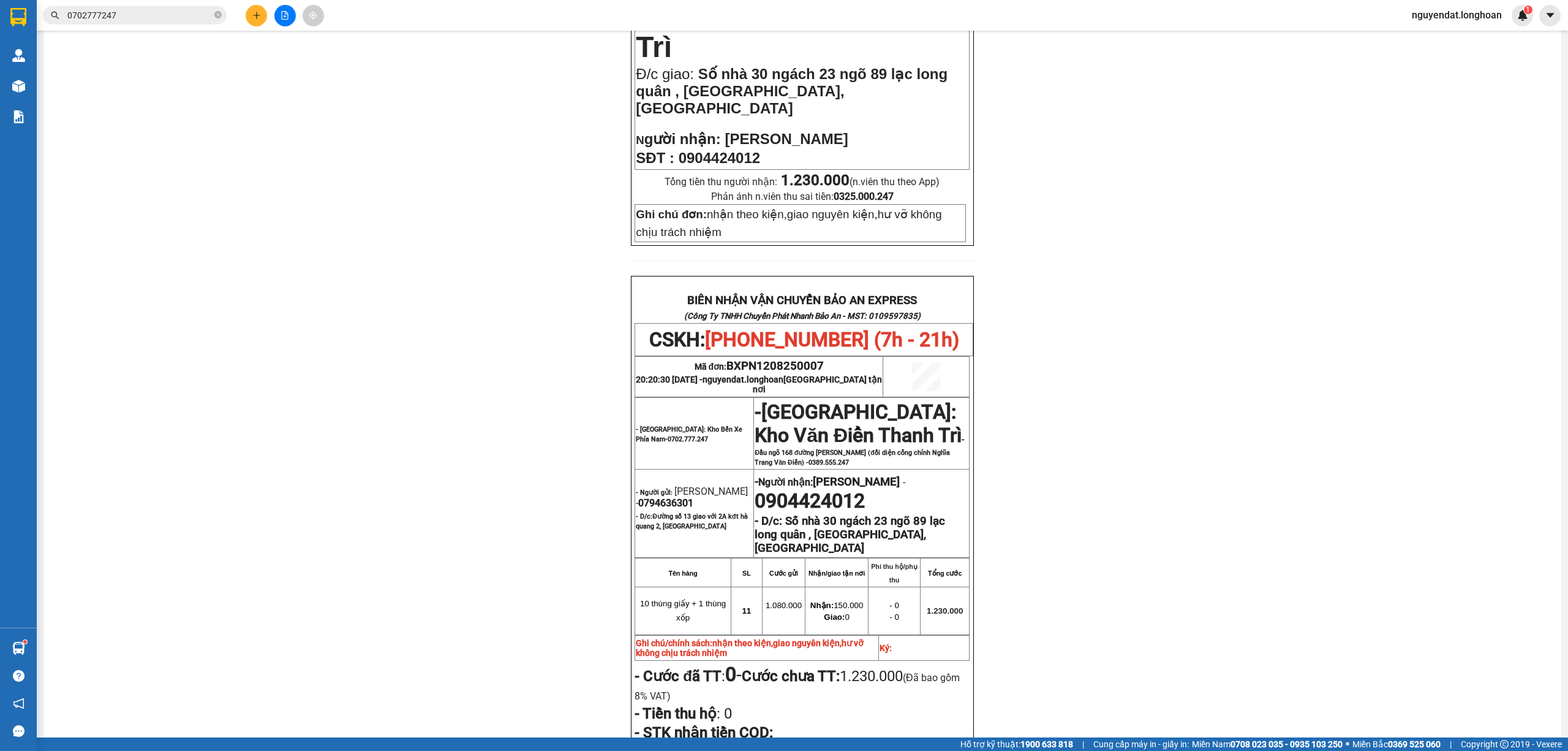
click at [1197, 571] on div "PHIẾU DÁN LÊN HÀNG CSKH: [PHONE_NUMBER] CÔNG TY TNHH CHUYỂN PHÁT NHANH BẢO AN M…" at bounding box center [802, 312] width 1488 height 1227
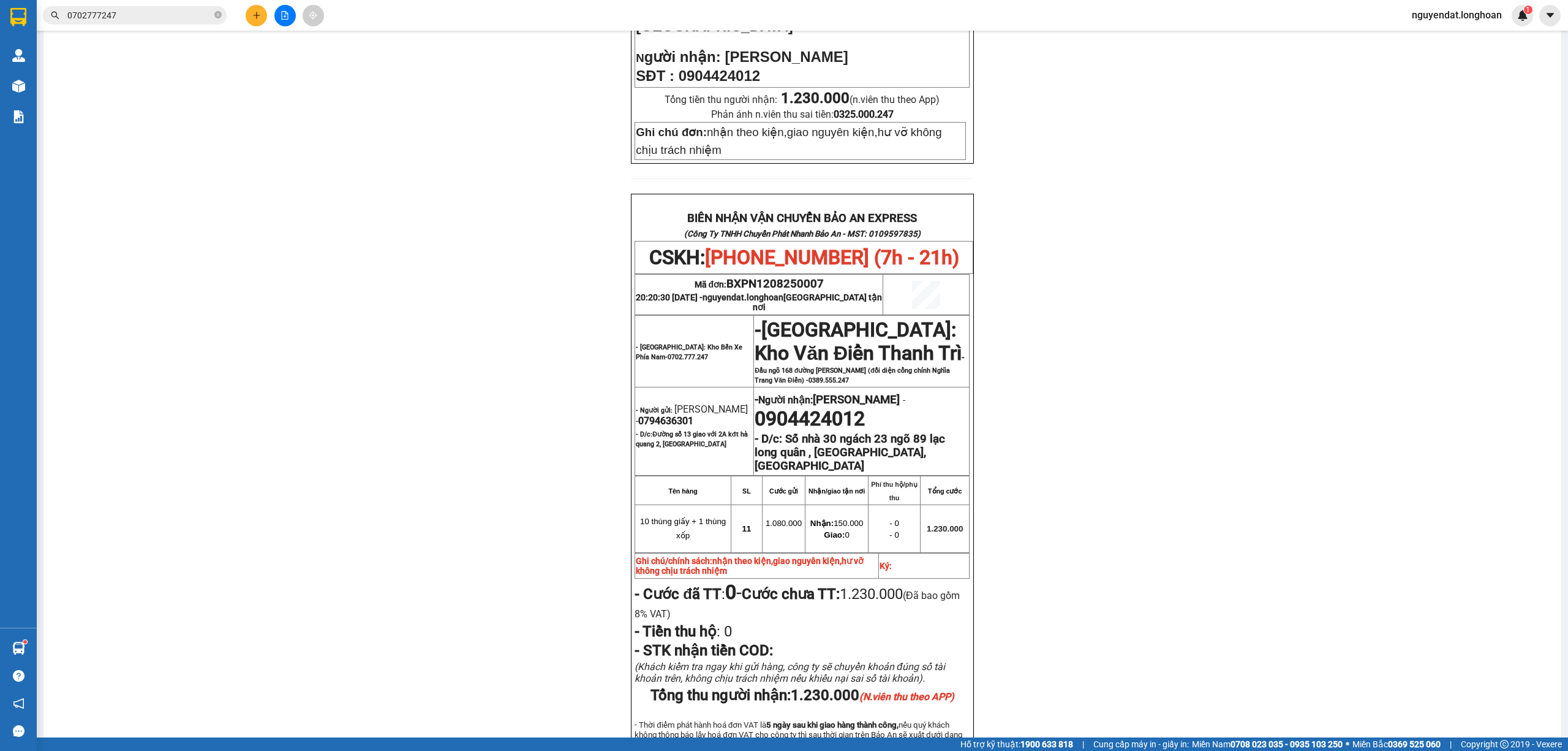
scroll to position [561, 0]
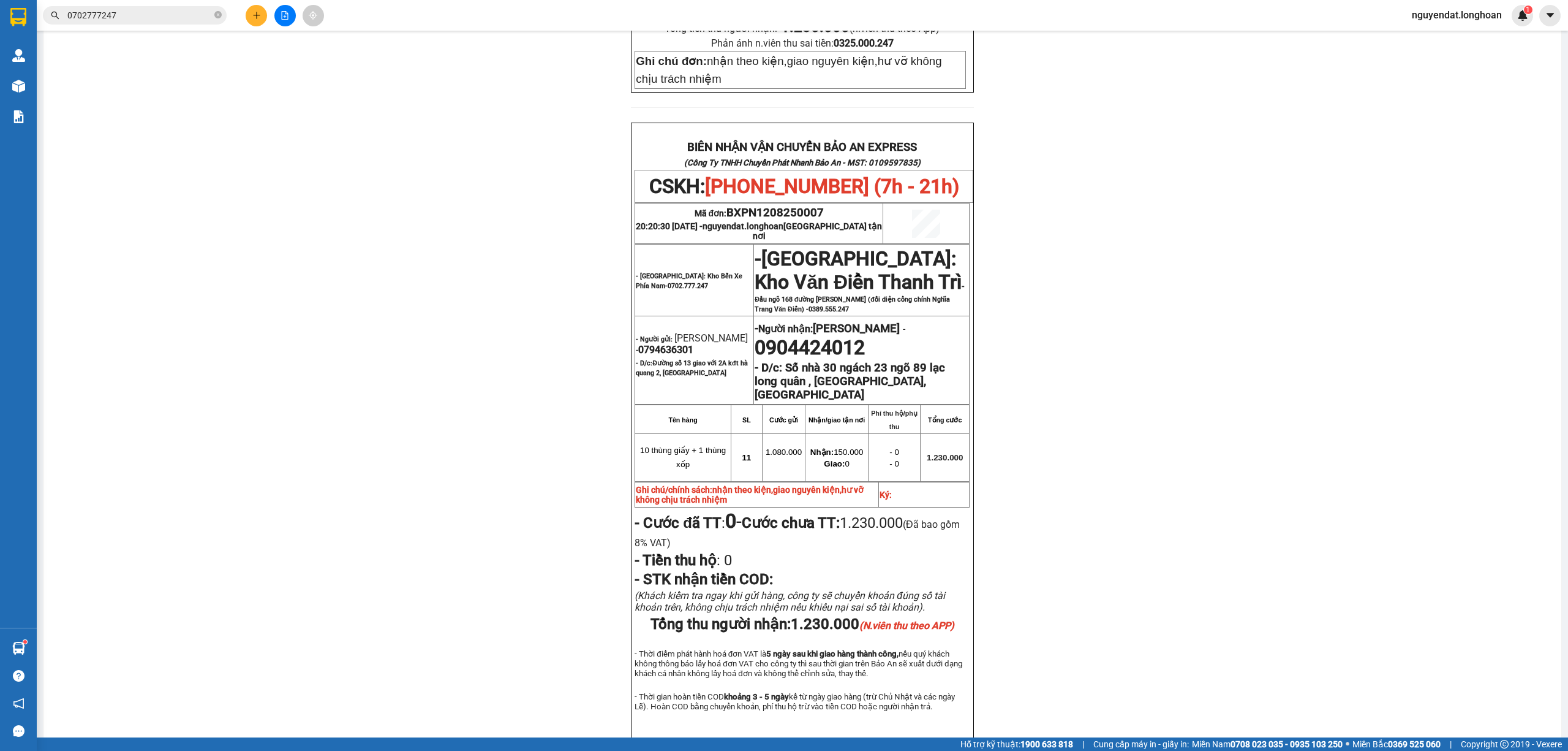
click at [678, 344] on span "0794636301" at bounding box center [666, 350] width 55 height 12
copy span "0794636301"
click at [718, 332] on p "- Người gửi: [PERSON_NAME] - 0794636301" at bounding box center [694, 343] width 117 height 23
drag, startPoint x: 216, startPoint y: 16, endPoint x: 204, endPoint y: 17, distance: 12.0
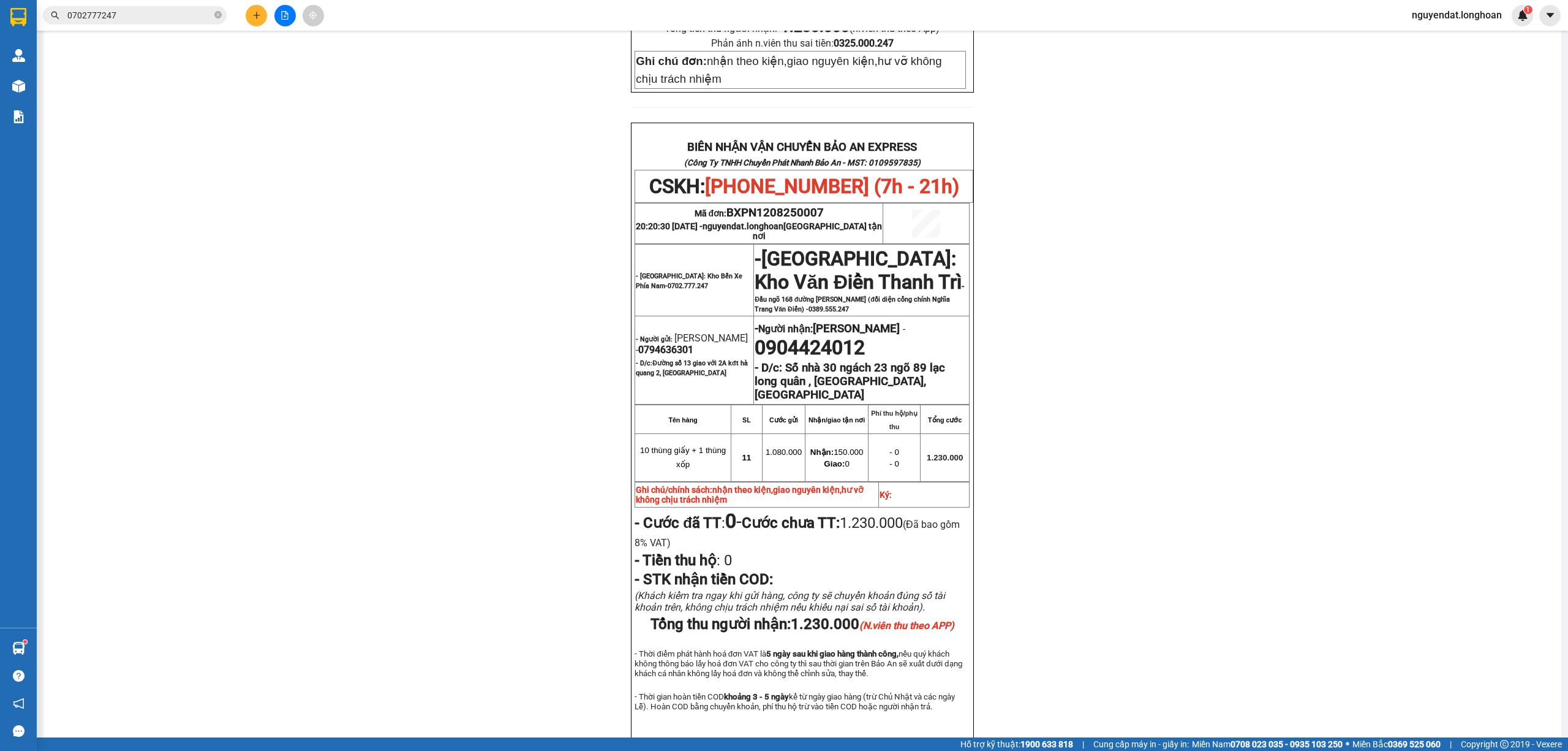
click at [216, 15] on icon "close-circle" at bounding box center [218, 15] width 7 height 7
click at [185, 17] on input "text" at bounding box center [140, 16] width 144 height 13
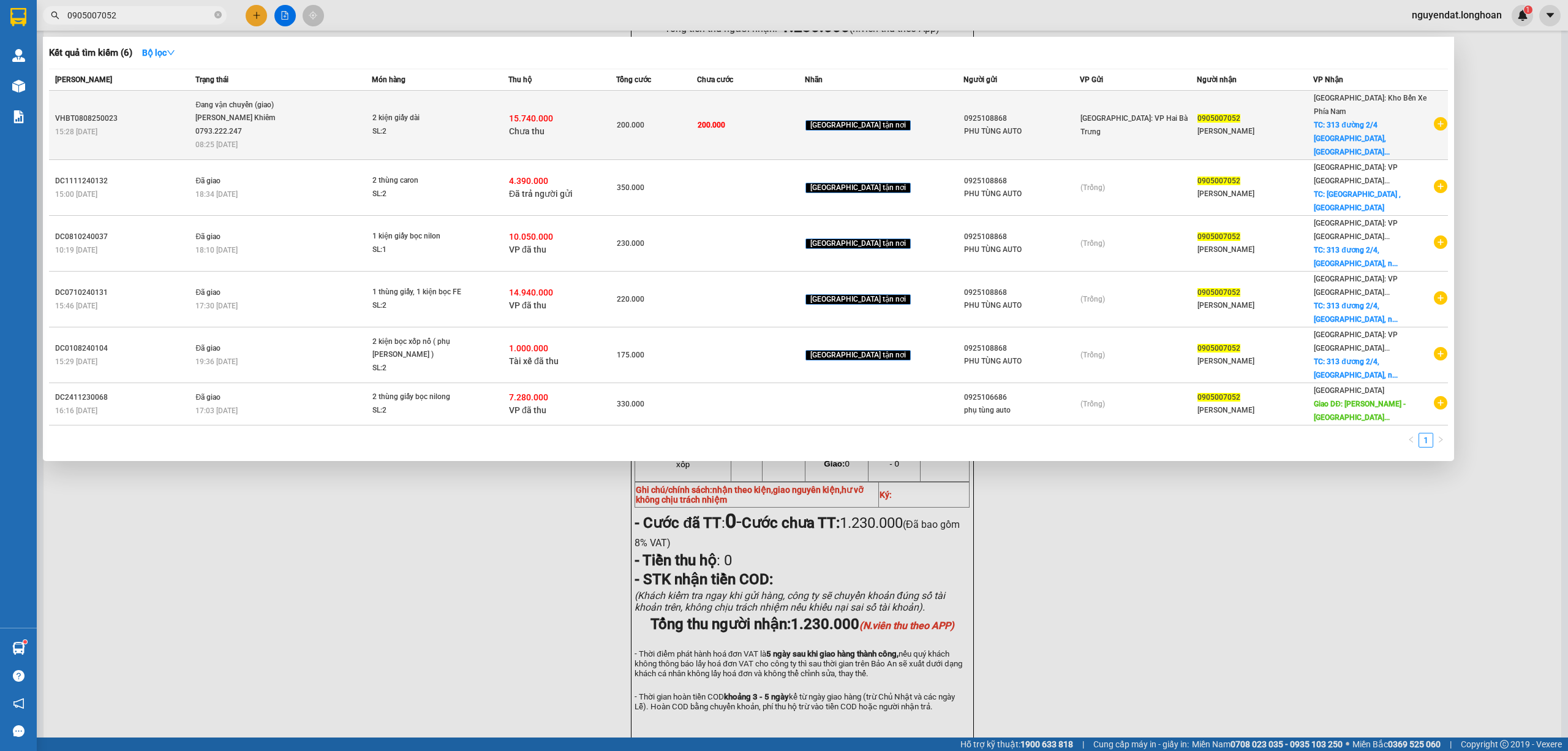
type input "0905007052"
click at [454, 125] on div "SL: 2" at bounding box center [419, 132] width 92 height 13
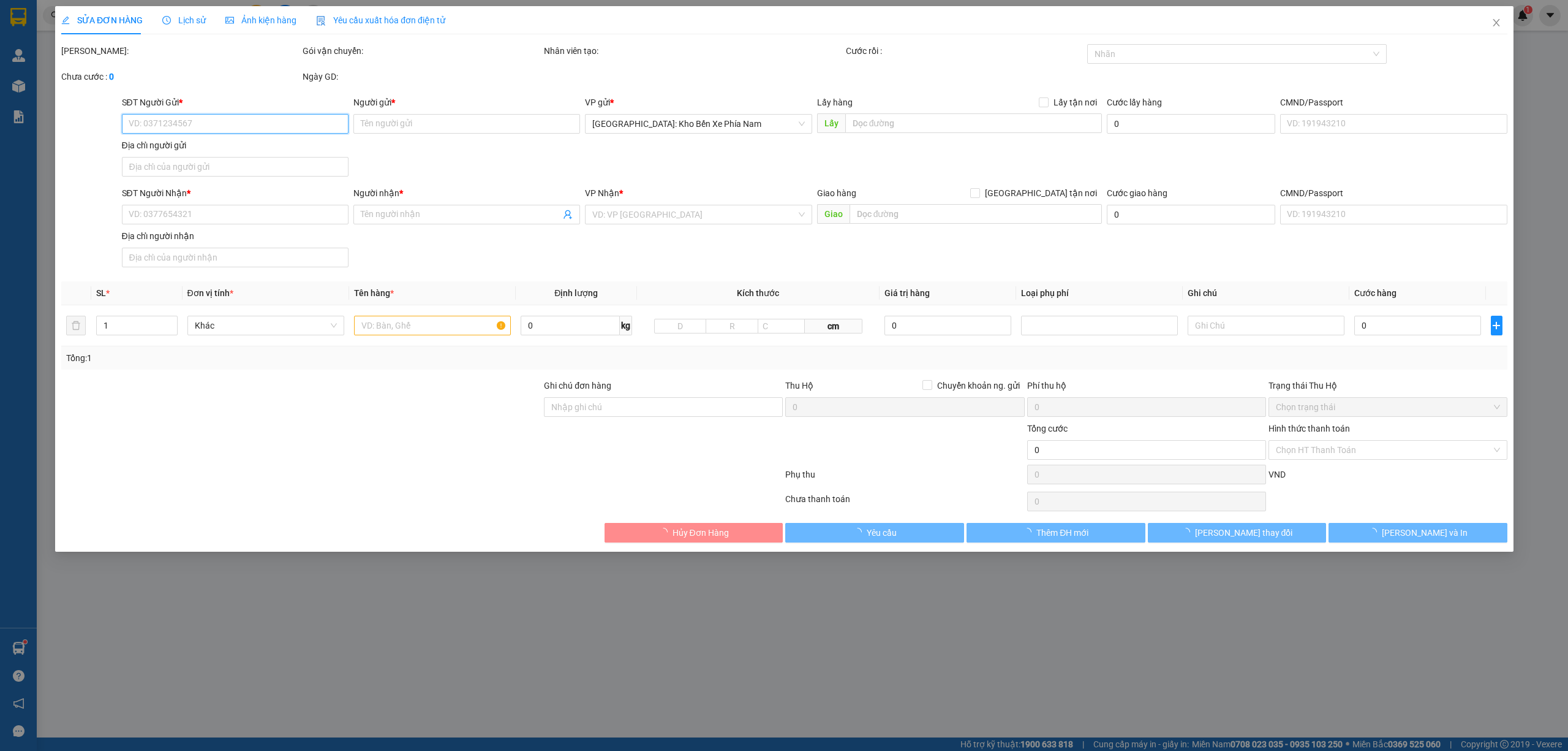
type input "0925108868"
type input "PHU TÙNG AUTO"
type input "0905007052"
type input "[PERSON_NAME]"
checkbox input "true"
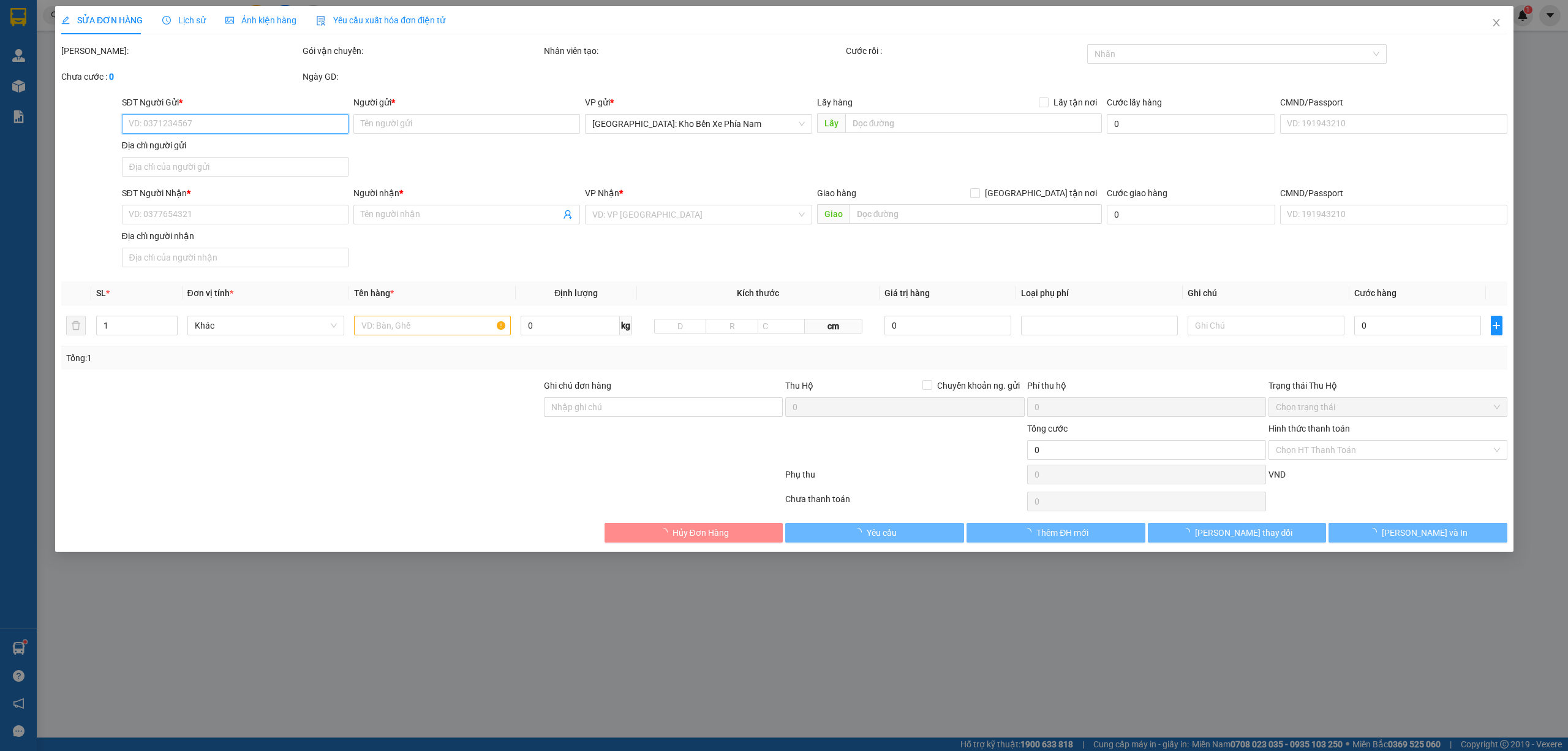
type input "313 đường 2/4 [GEOGRAPHIC_DATA], [GEOGRAPHIC_DATA]"
type input "200.000"
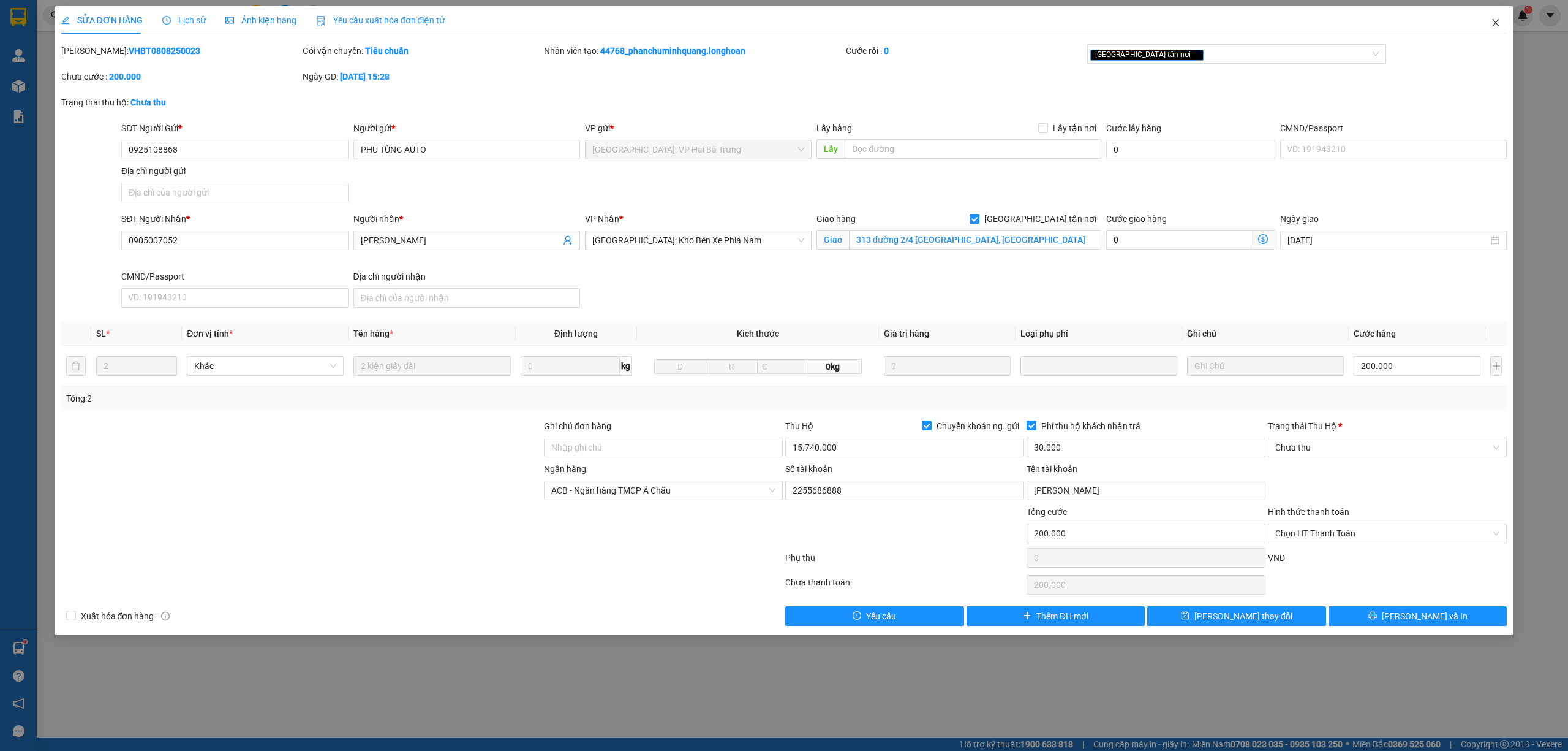
click at [1493, 25] on icon "close" at bounding box center [1495, 22] width 10 height 10
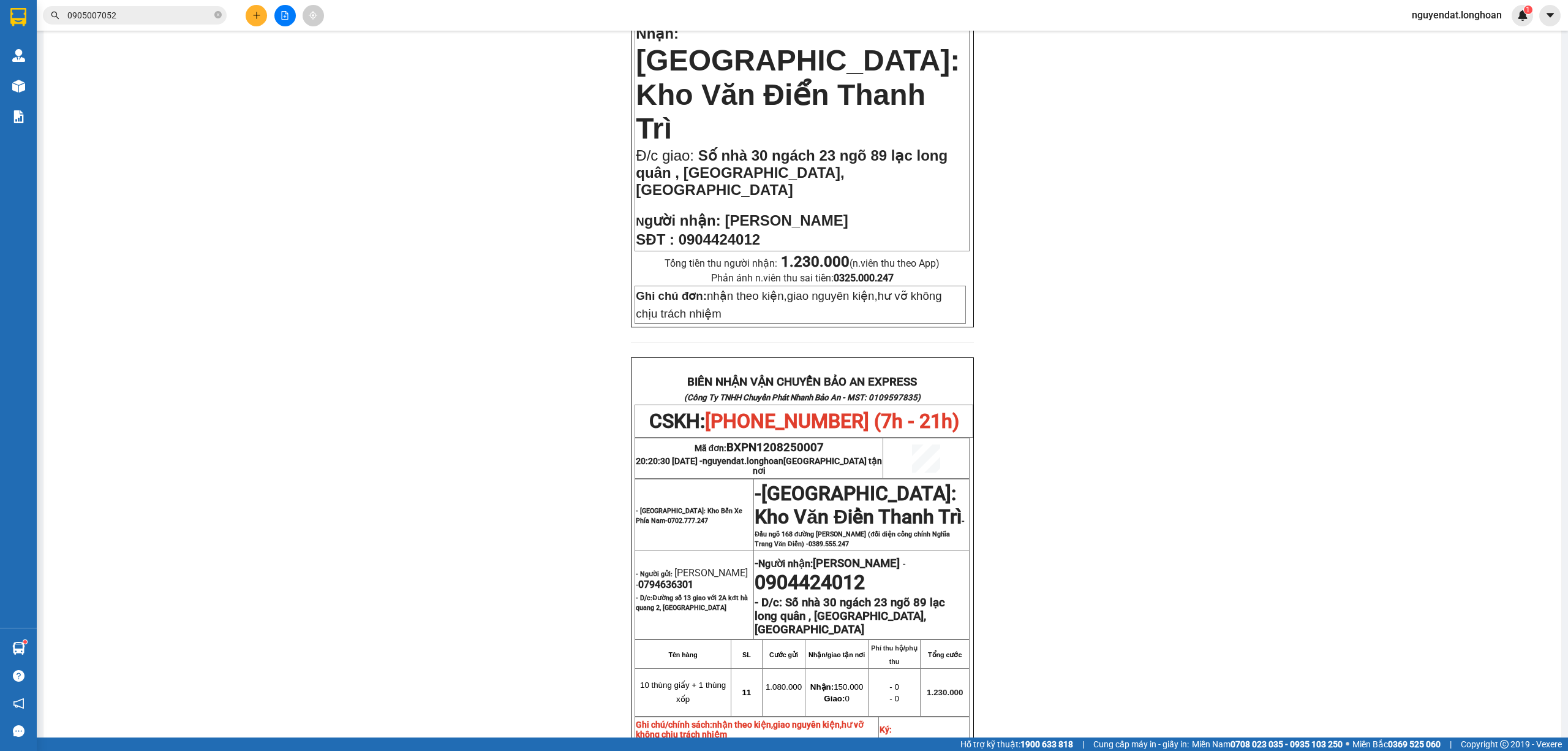
scroll to position [561, 0]
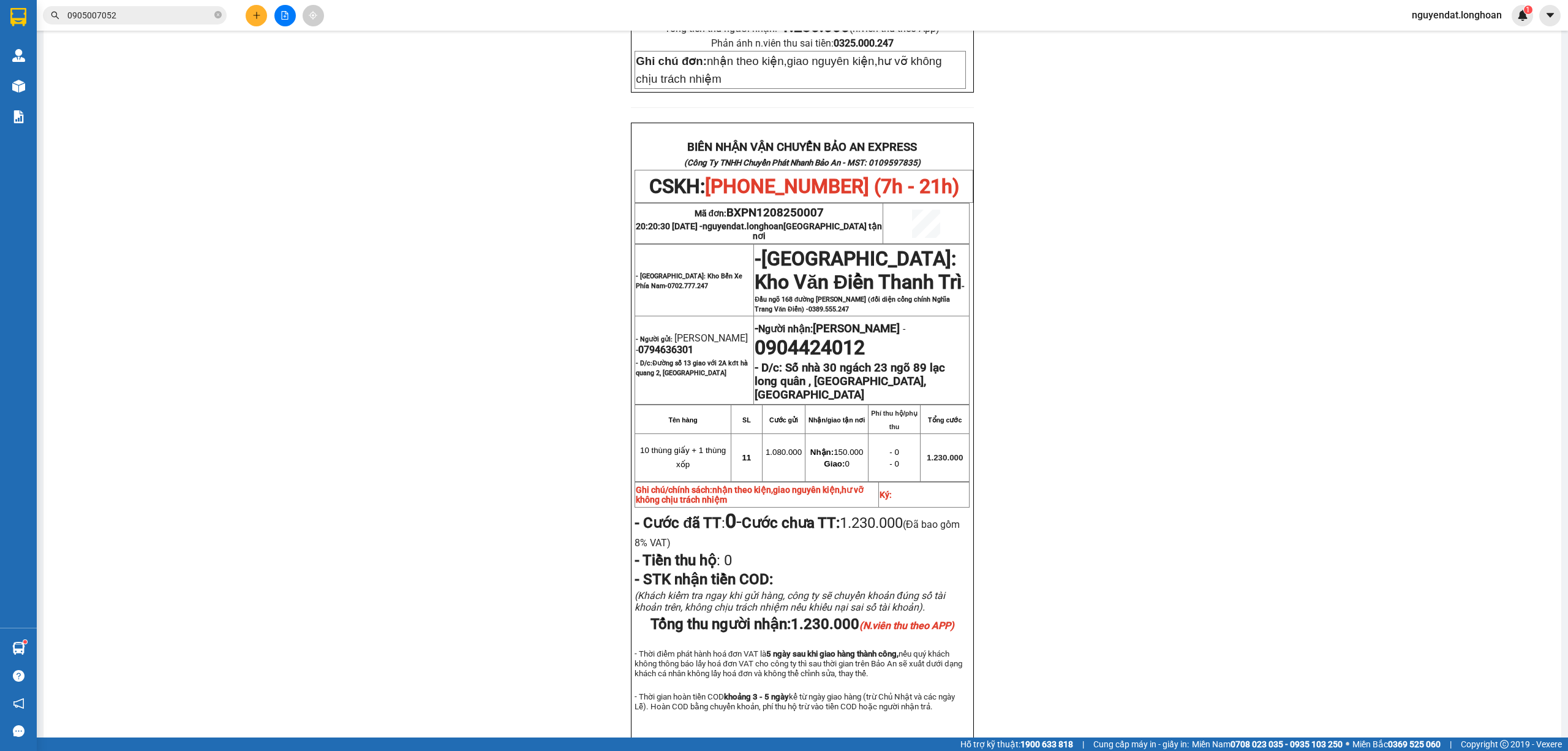
click at [1218, 314] on div "PHIẾU DÁN LÊN HÀNG CSKH: [PHONE_NUMBER] CÔNG TY TNHH CHUYỂN PHÁT NHANH BẢO AN M…" at bounding box center [802, 159] width 1488 height 1227
click at [1204, 174] on div "PHIẾU DÁN LÊN HÀNG CSKH: [PHONE_NUMBER] CÔNG TY TNHH CHUYỂN PHÁT NHANH BẢO AN M…" at bounding box center [802, 159] width 1488 height 1227
click at [1202, 153] on div "PHIẾU DÁN LÊN HÀNG CSKH: [PHONE_NUMBER] CÔNG TY TNHH CHUYỂN PHÁT NHANH BẢO AN M…" at bounding box center [802, 159] width 1488 height 1227
